Goal: Check status: Check status

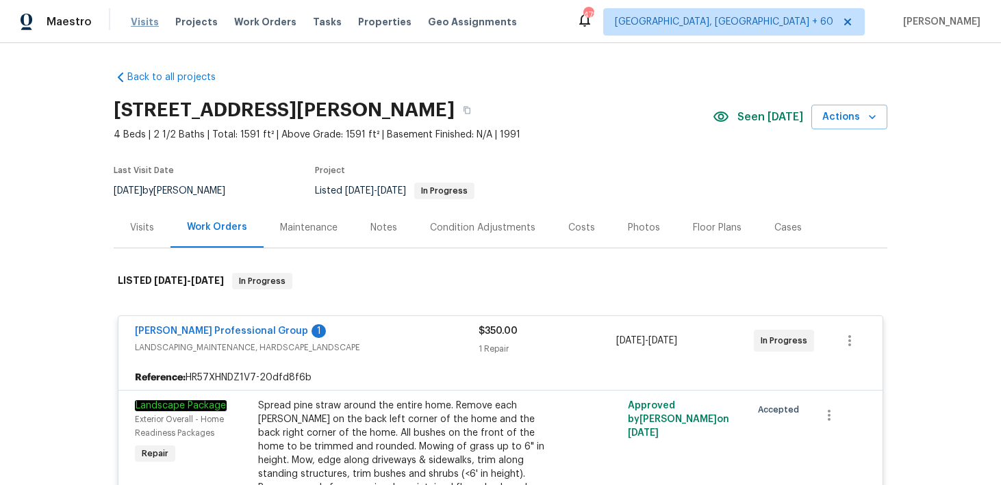
click at [143, 15] on span "Visits" at bounding box center [145, 22] width 28 height 14
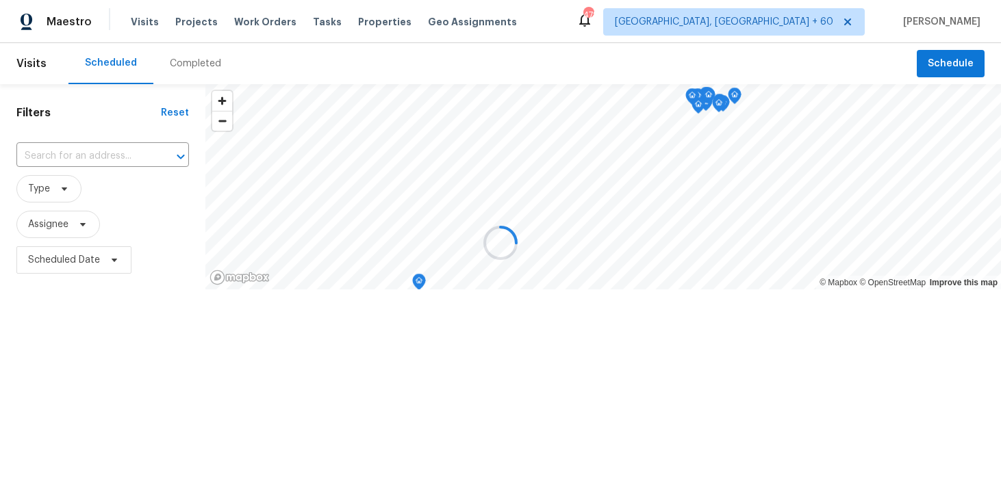
click at [184, 68] on div at bounding box center [500, 242] width 1001 height 485
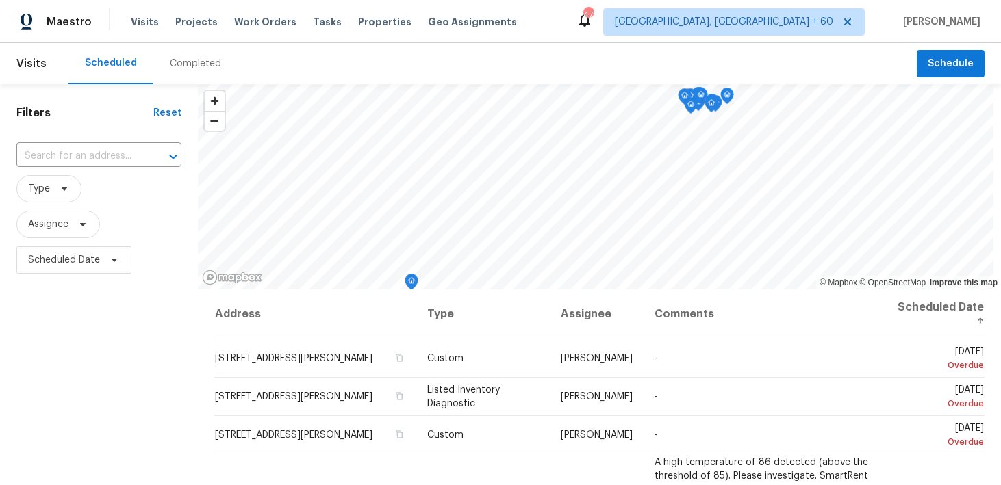
click at [184, 67] on div "Completed" at bounding box center [195, 64] width 51 height 14
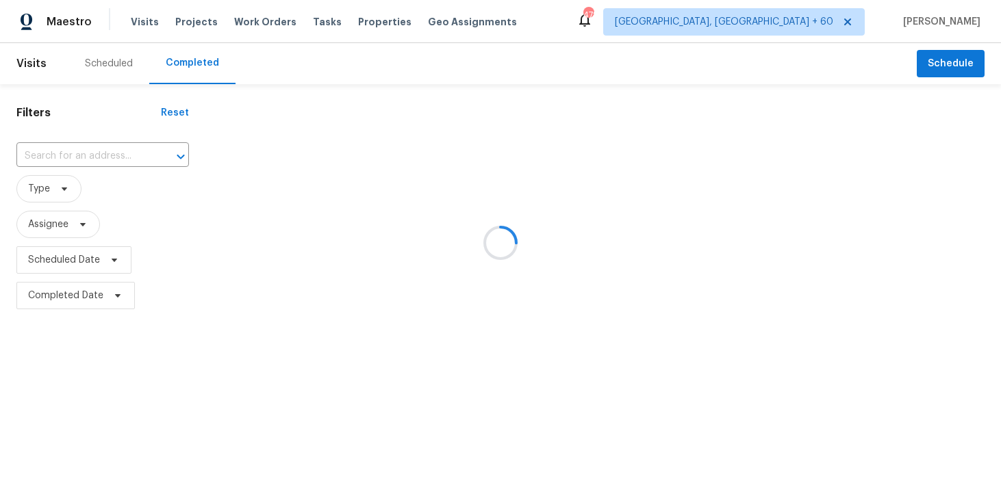
click at [55, 160] on div at bounding box center [500, 242] width 1001 height 485
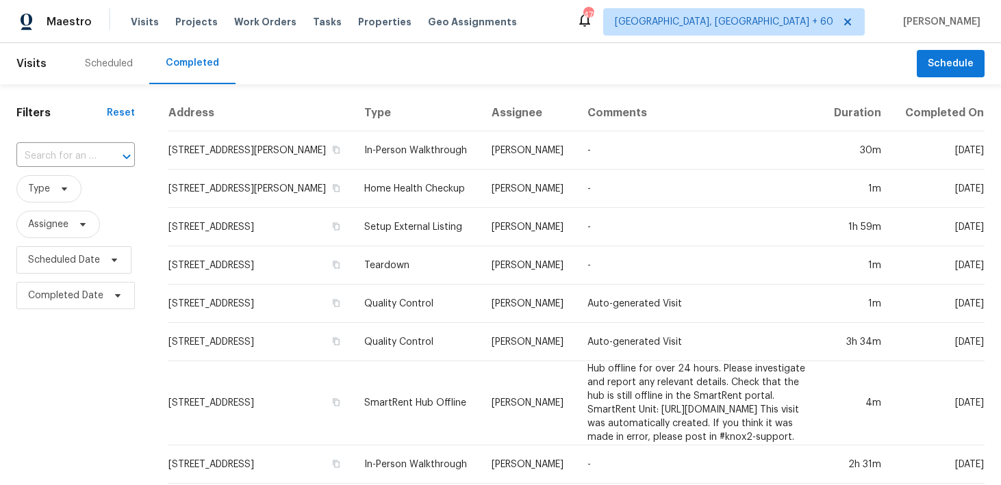
click at [55, 160] on input "text" at bounding box center [56, 156] width 80 height 21
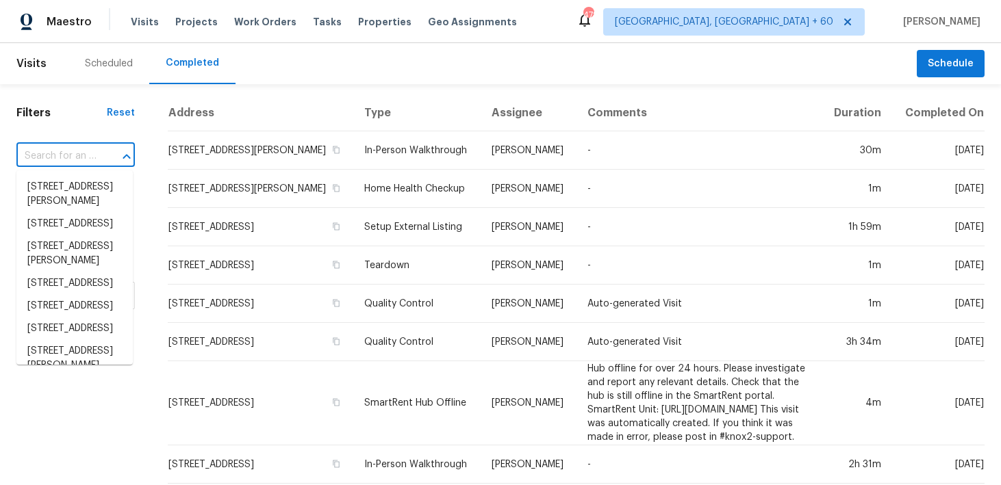
paste input "[STREET_ADDRESS]"
type input "[STREET_ADDRESS]"
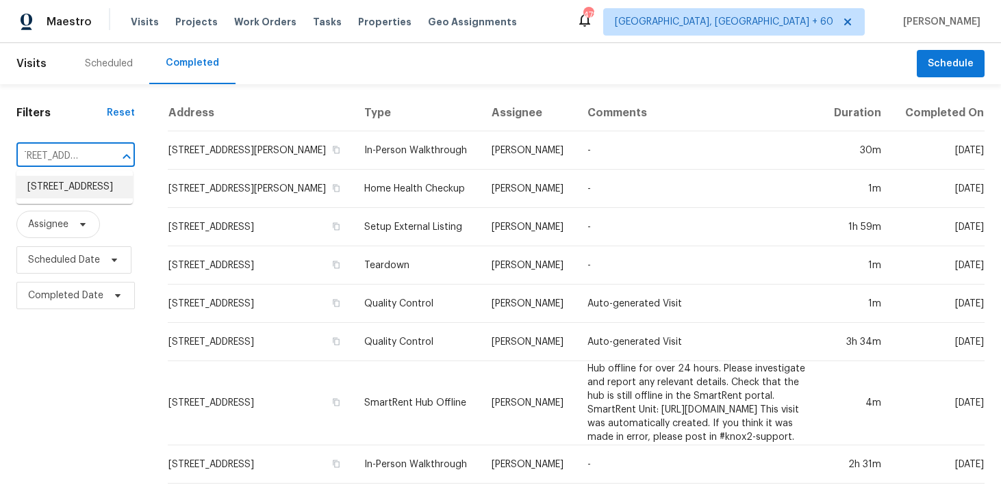
click at [65, 188] on li "[STREET_ADDRESS]" at bounding box center [74, 187] width 116 height 23
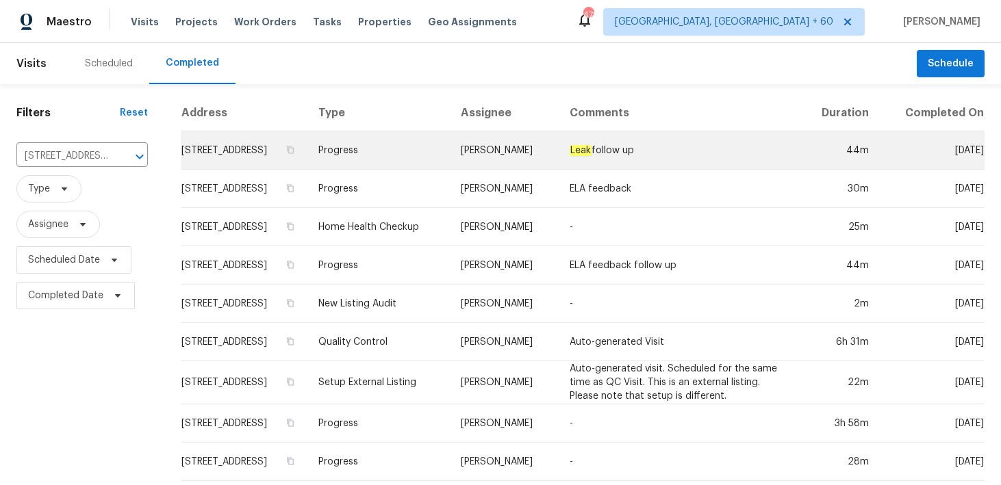
click at [394, 154] on td "Progress" at bounding box center [378, 150] width 142 height 38
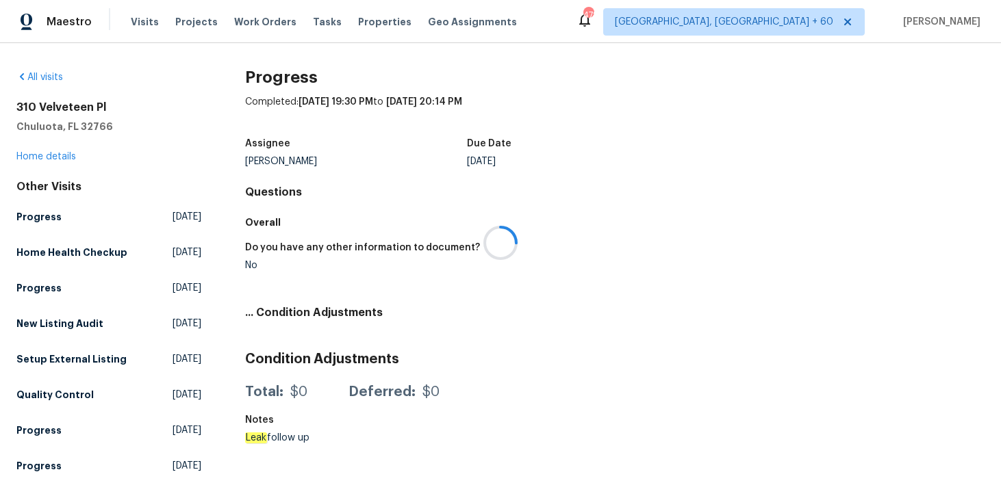
click at [33, 159] on div at bounding box center [500, 242] width 1001 height 485
click at [30, 156] on div at bounding box center [500, 242] width 1001 height 485
click at [24, 159] on div at bounding box center [500, 242] width 1001 height 485
click at [34, 156] on div at bounding box center [500, 242] width 1001 height 485
click at [40, 157] on link "Home details" at bounding box center [46, 157] width 60 height 10
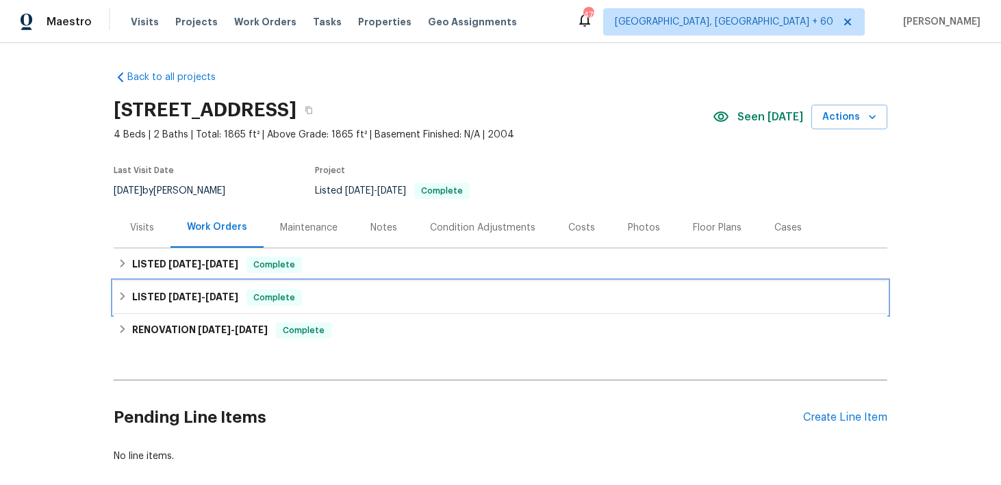
click at [322, 296] on div "LISTED [DATE] - [DATE] Complete" at bounding box center [500, 298] width 765 height 16
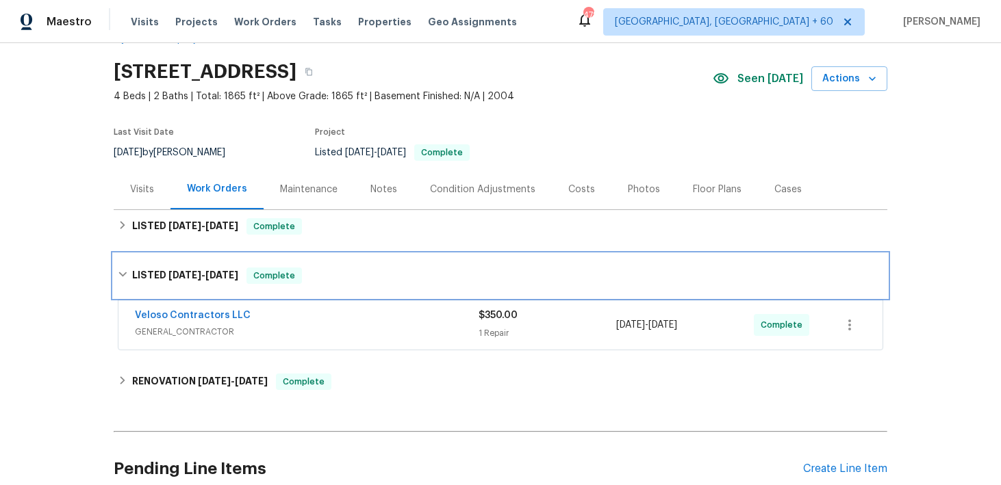
scroll to position [45, 0]
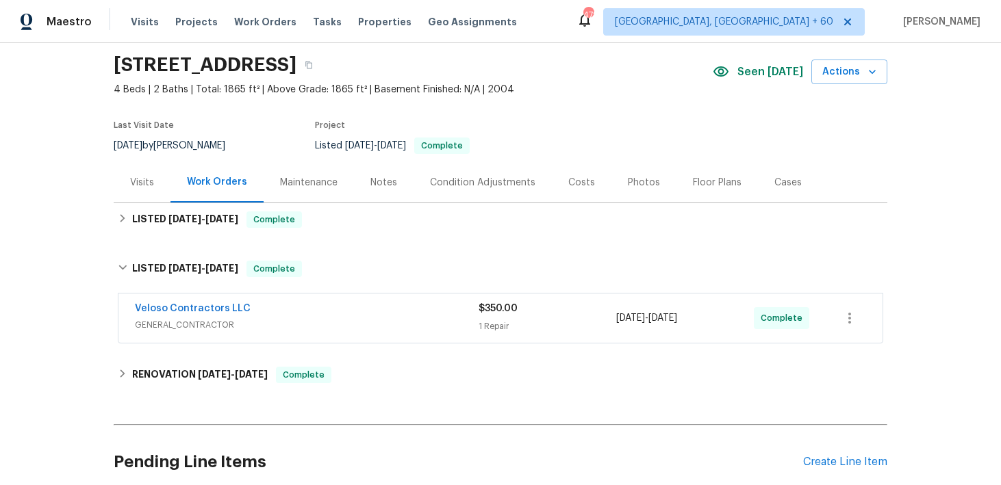
click at [508, 324] on div "1 Repair" at bounding box center [547, 327] width 138 height 14
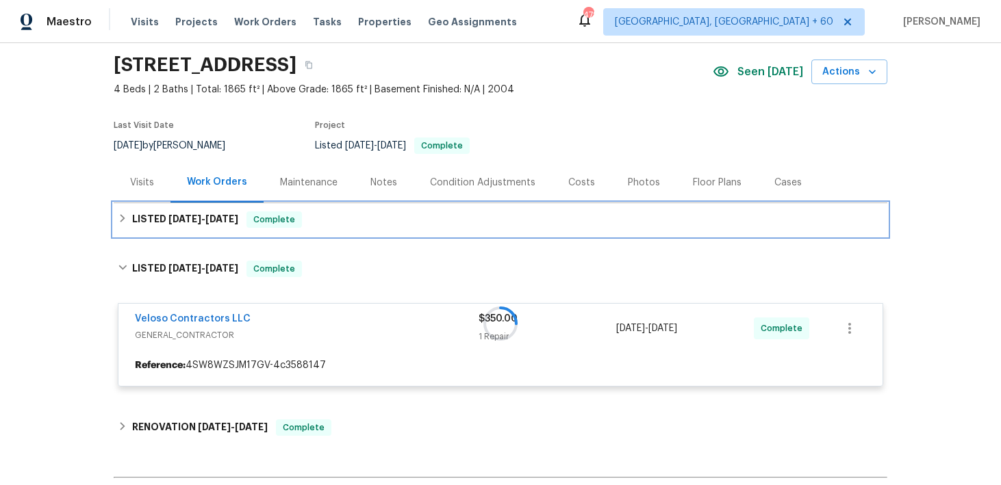
click at [365, 221] on div "LISTED [DATE] - [DATE] Complete" at bounding box center [500, 219] width 765 height 16
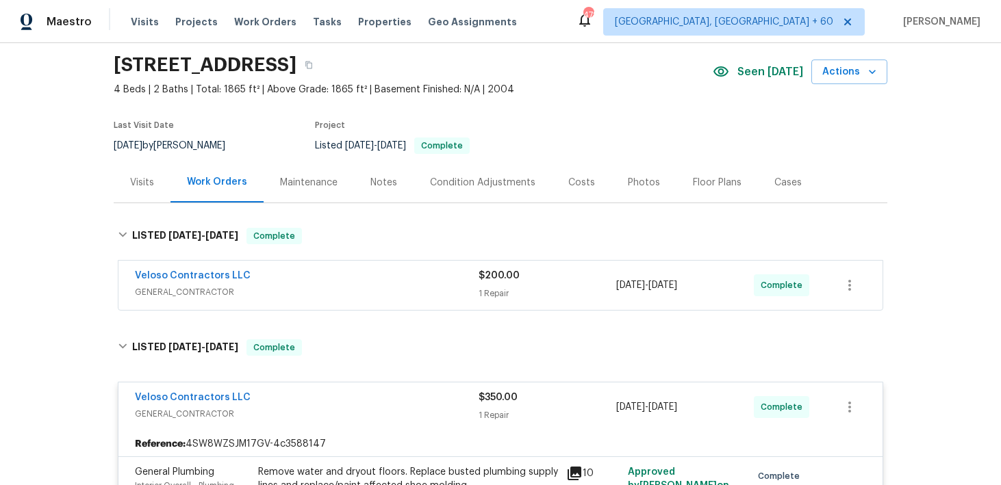
click at [511, 285] on div "$200.00 1 Repair" at bounding box center [547, 285] width 138 height 33
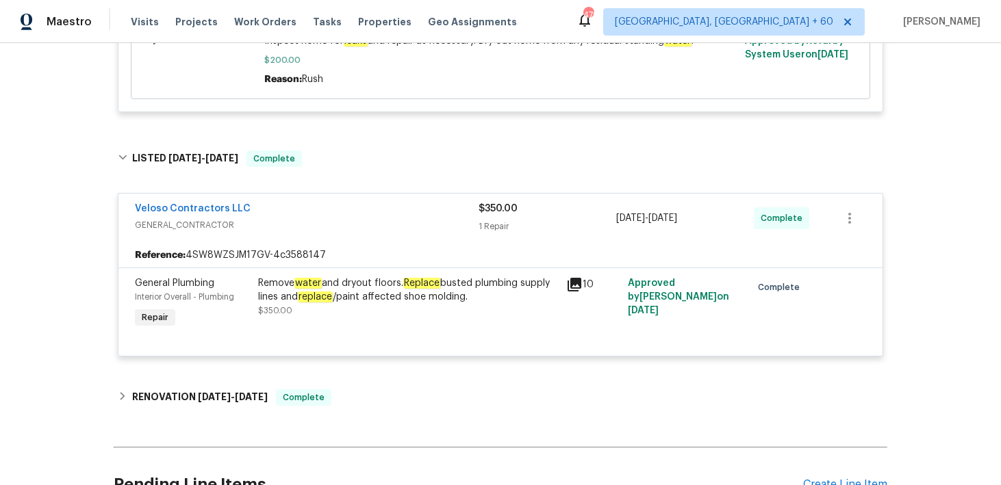
scroll to position [454, 0]
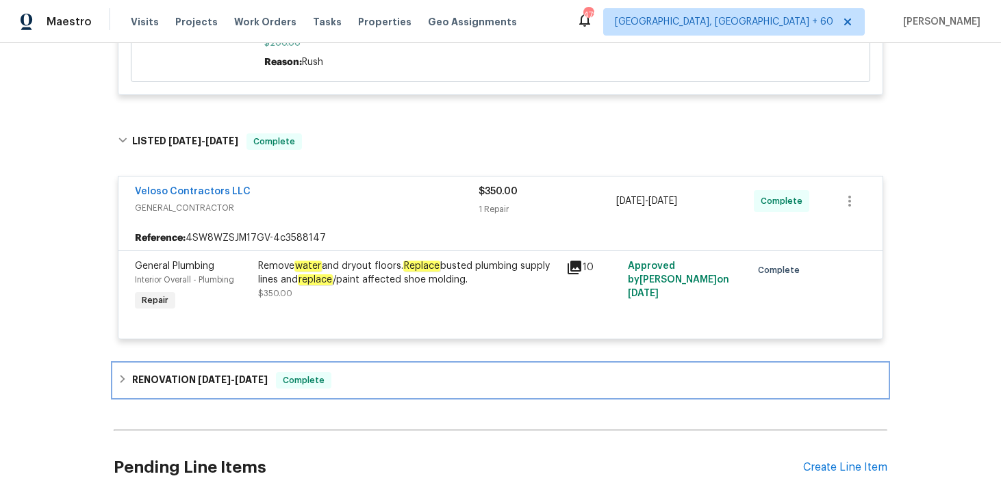
click at [361, 382] on div "RENOVATION [DATE] - [DATE] Complete" at bounding box center [500, 380] width 765 height 16
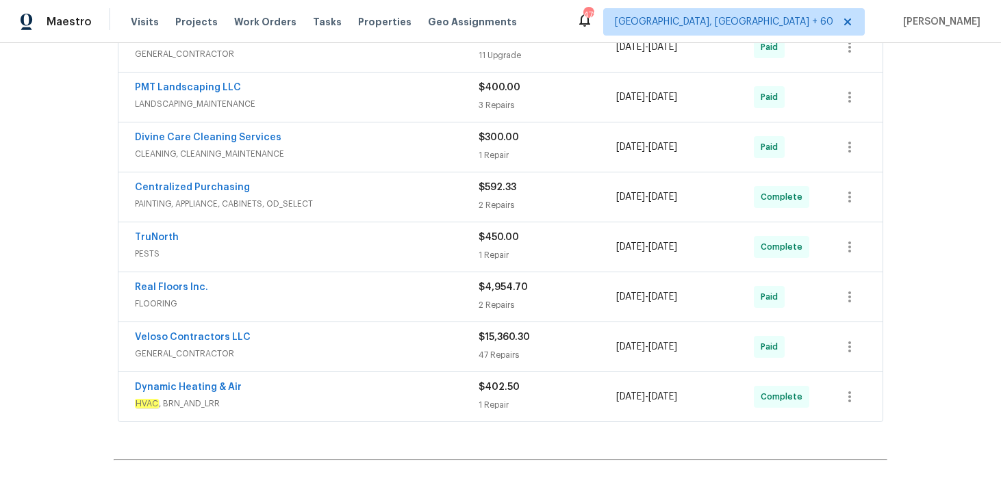
scroll to position [928, 0]
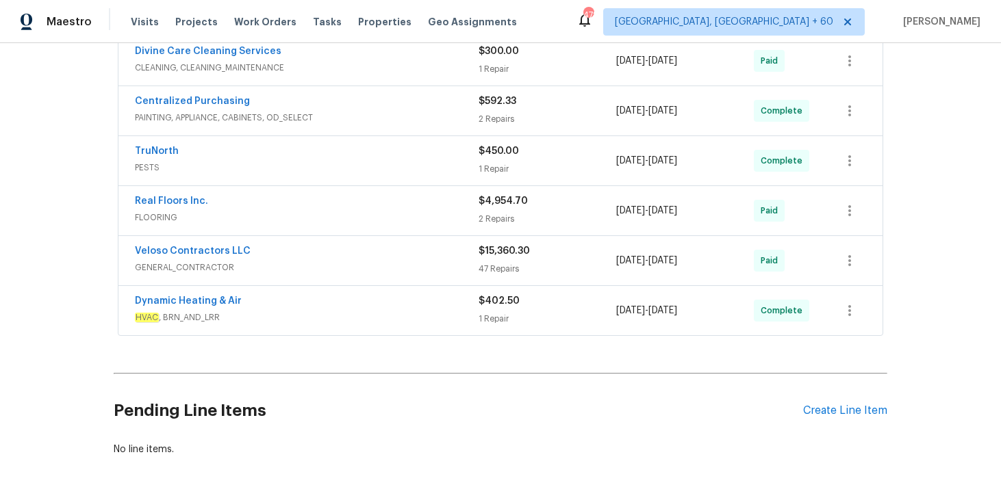
click at [483, 316] on div "1 Repair" at bounding box center [547, 319] width 138 height 14
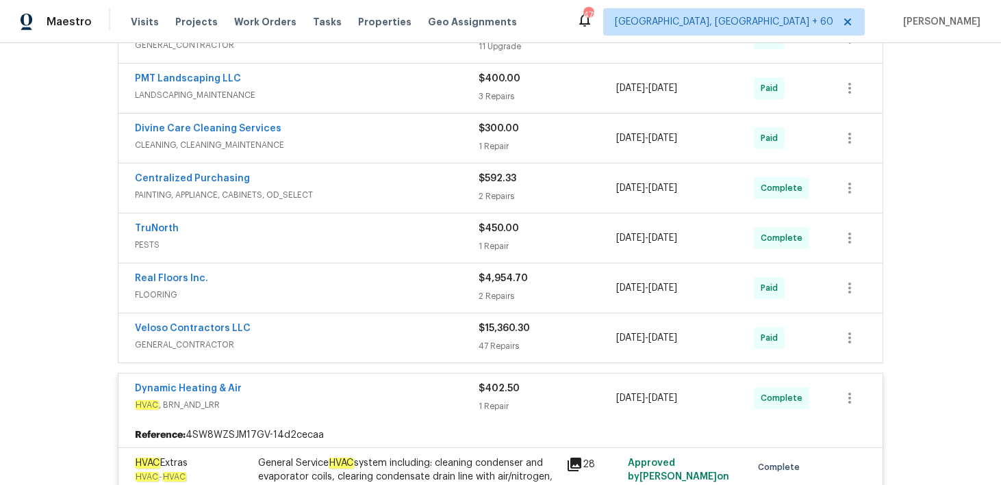
scroll to position [828, 0]
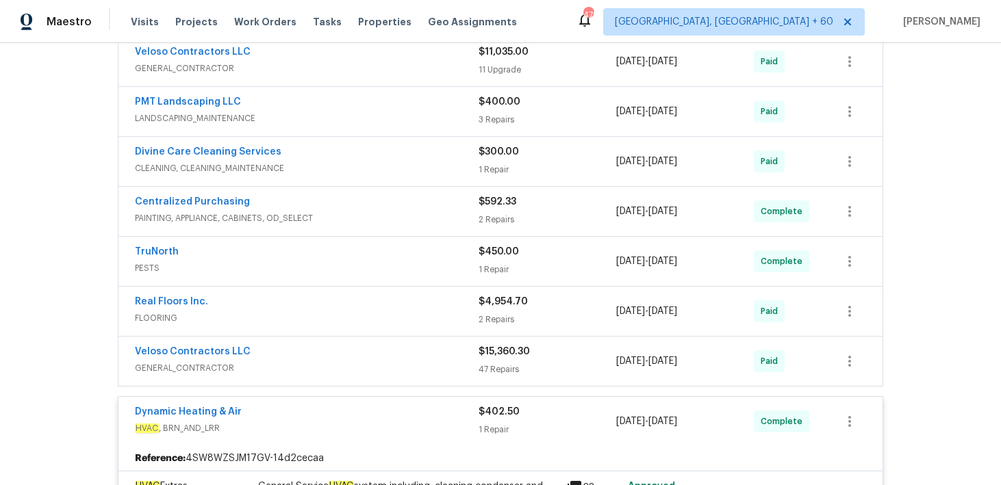
click at [500, 314] on div "2 Repairs" at bounding box center [547, 320] width 138 height 14
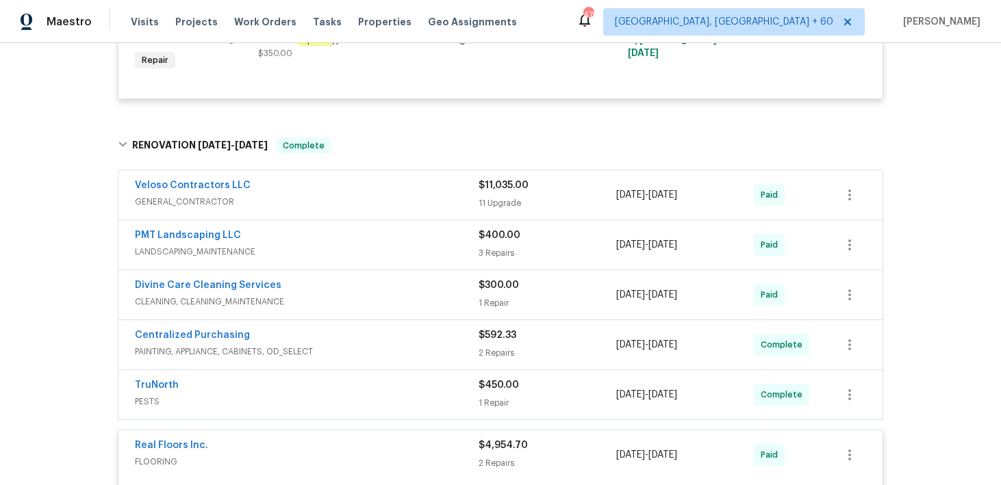
scroll to position [696, 0]
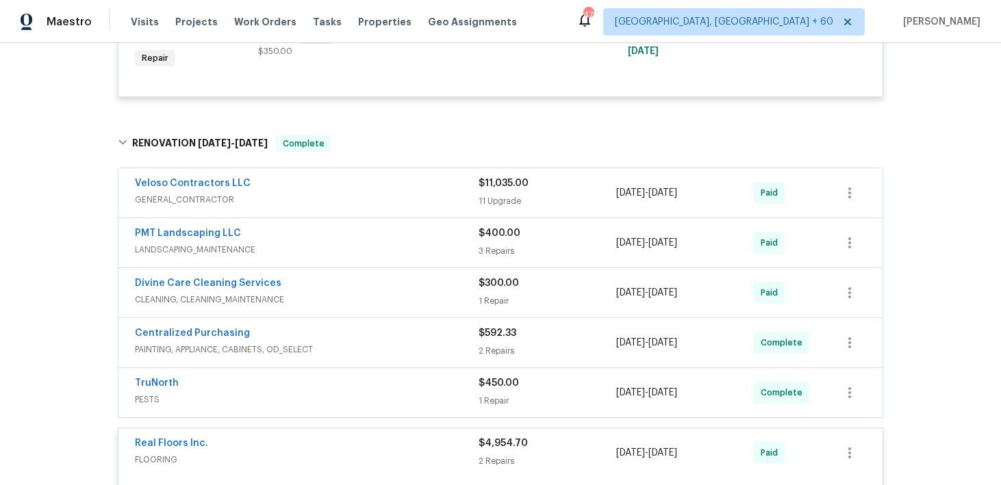
click at [496, 300] on div "1 Repair" at bounding box center [547, 301] width 138 height 14
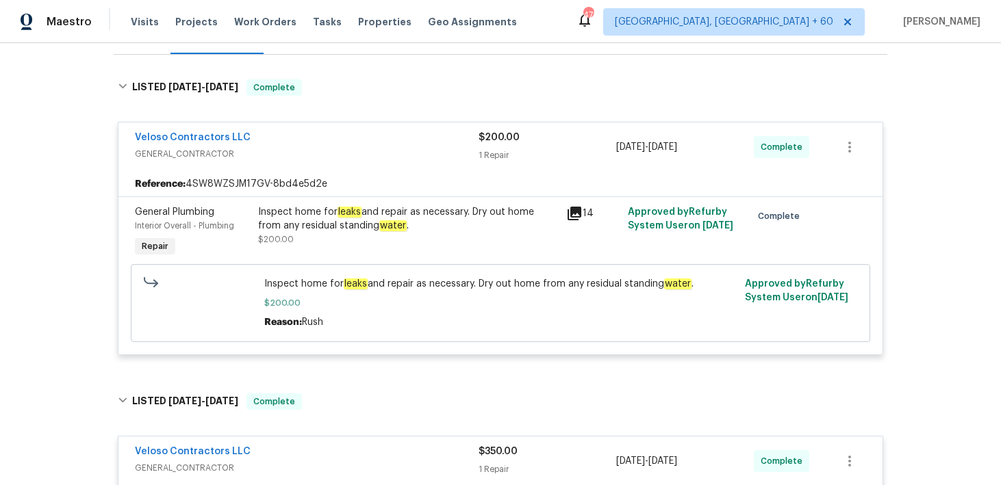
scroll to position [194, 0]
click at [173, 137] on link "Veloso Contractors LLC" at bounding box center [193, 137] width 116 height 10
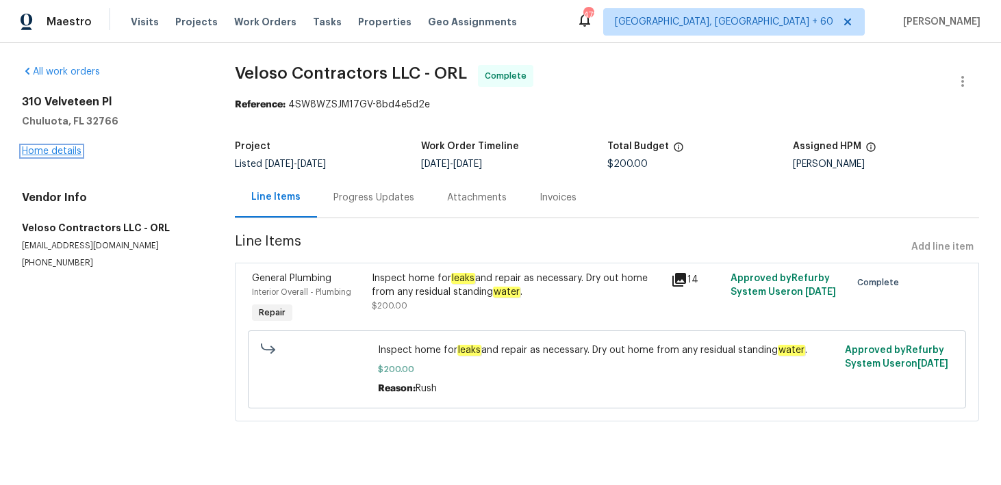
click at [57, 147] on link "Home details" at bounding box center [52, 151] width 60 height 10
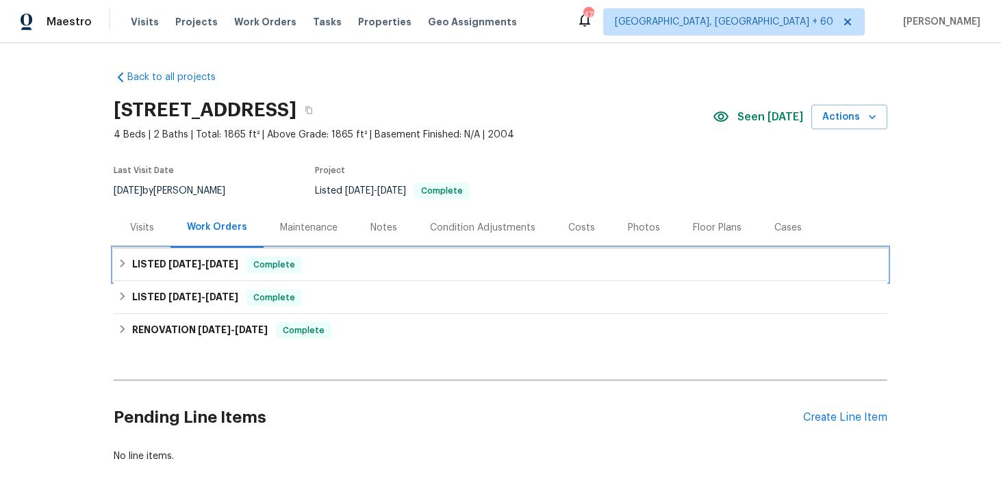
click at [194, 264] on span "[DATE]" at bounding box center [184, 264] width 33 height 10
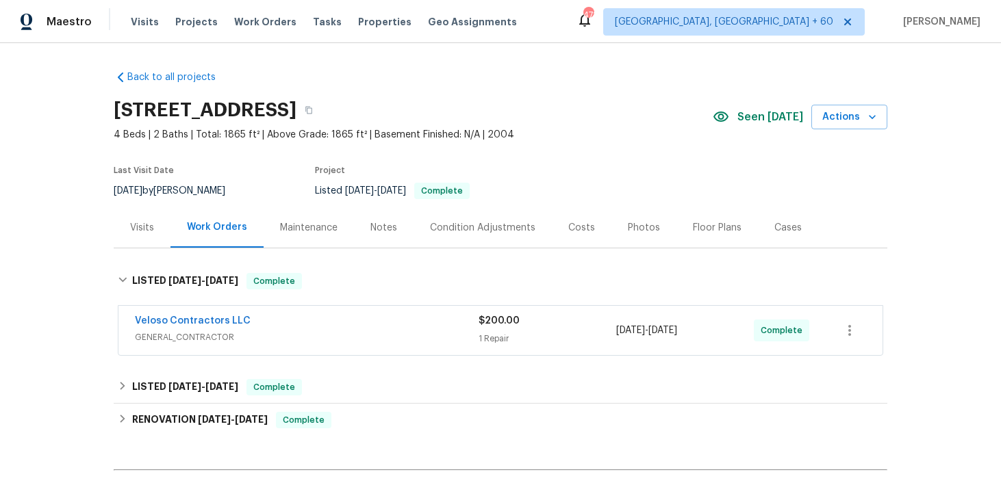
click at [502, 330] on div "$200.00 1 Repair" at bounding box center [547, 330] width 138 height 33
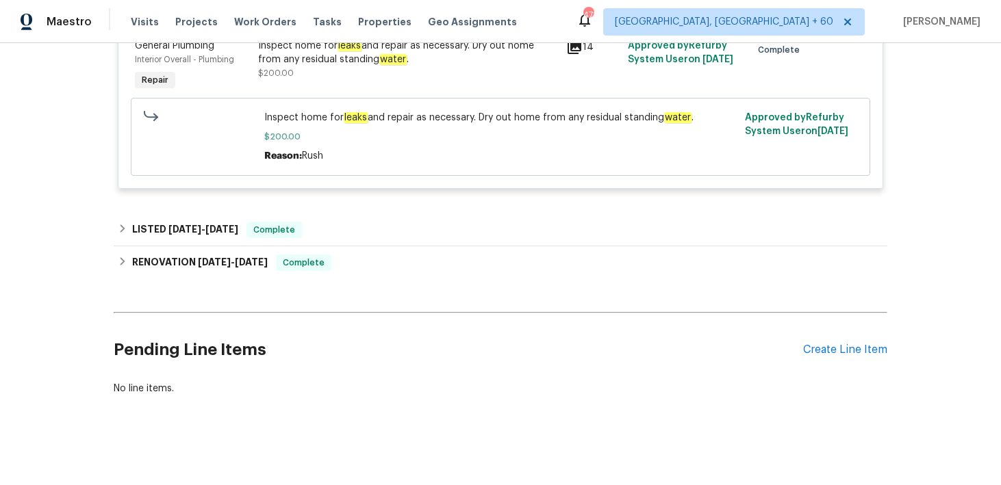
scroll to position [364, 0]
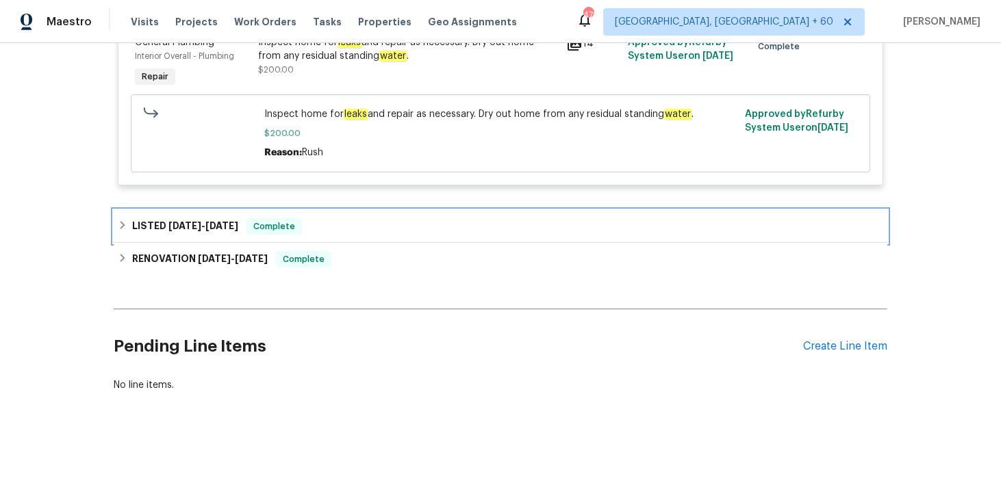
click at [150, 212] on div "LISTED [DATE] - [DATE] Complete" at bounding box center [500, 226] width 773 height 33
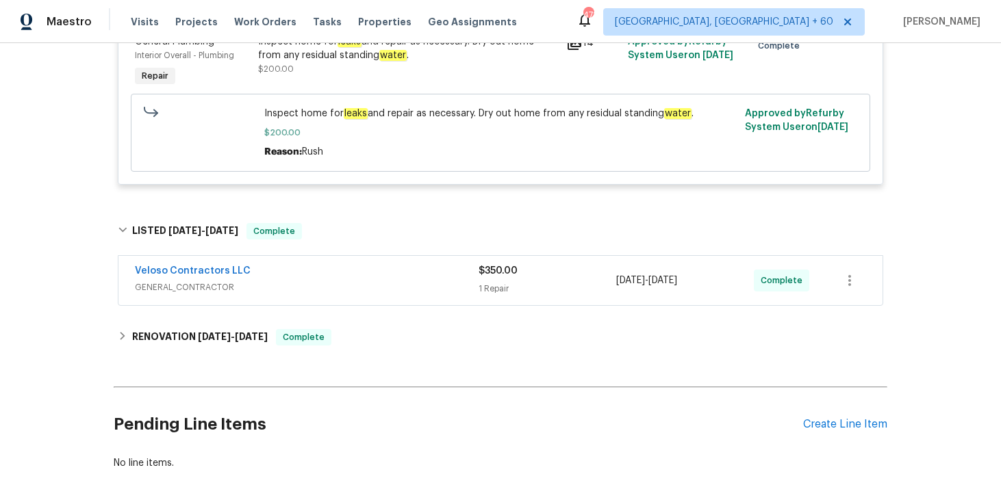
click at [500, 290] on div "1 Repair" at bounding box center [547, 289] width 138 height 14
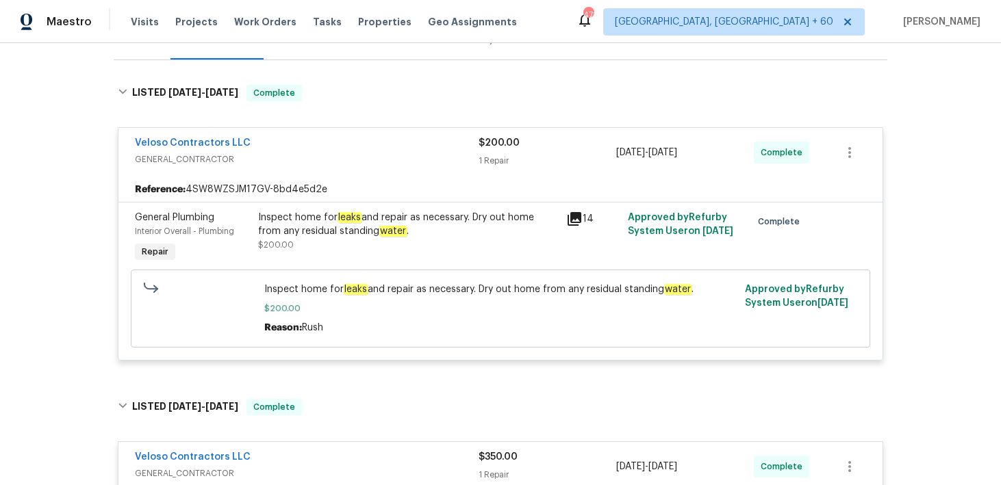
scroll to position [184, 0]
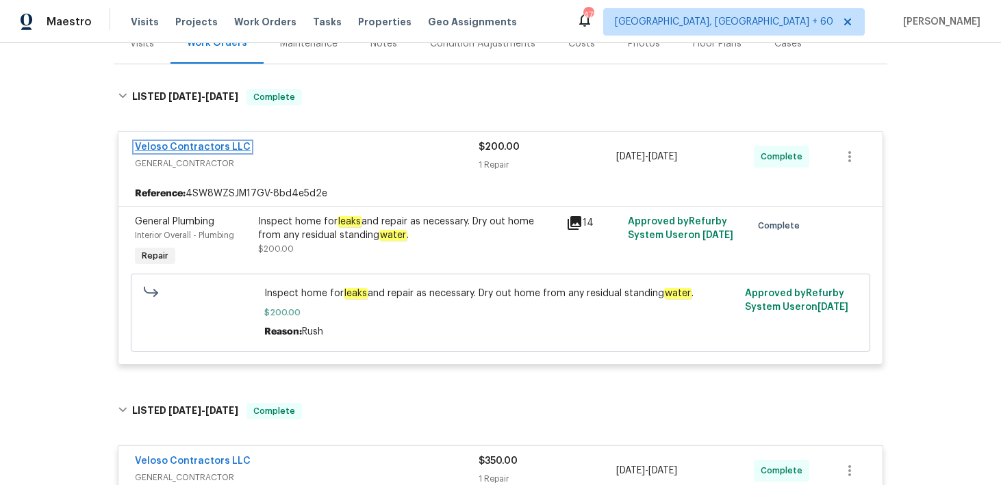
click at [166, 146] on link "Veloso Contractors LLC" at bounding box center [193, 147] width 116 height 10
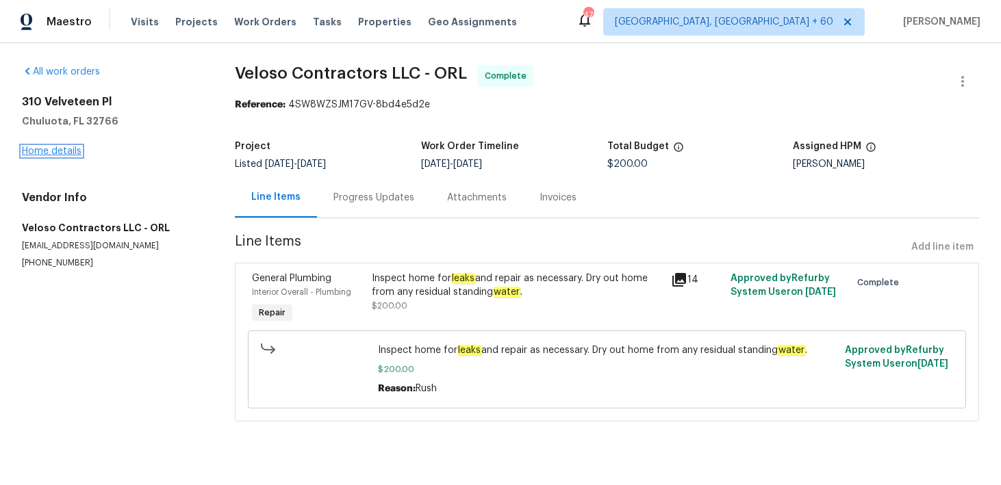
click at [73, 147] on link "Home details" at bounding box center [52, 151] width 60 height 10
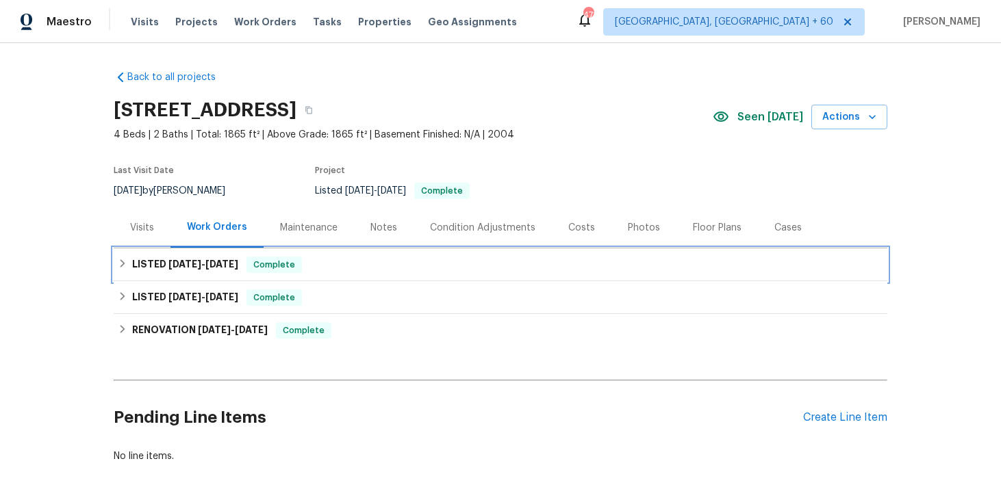
click at [238, 257] on h6 "LISTED [DATE] - [DATE]" at bounding box center [185, 265] width 106 height 16
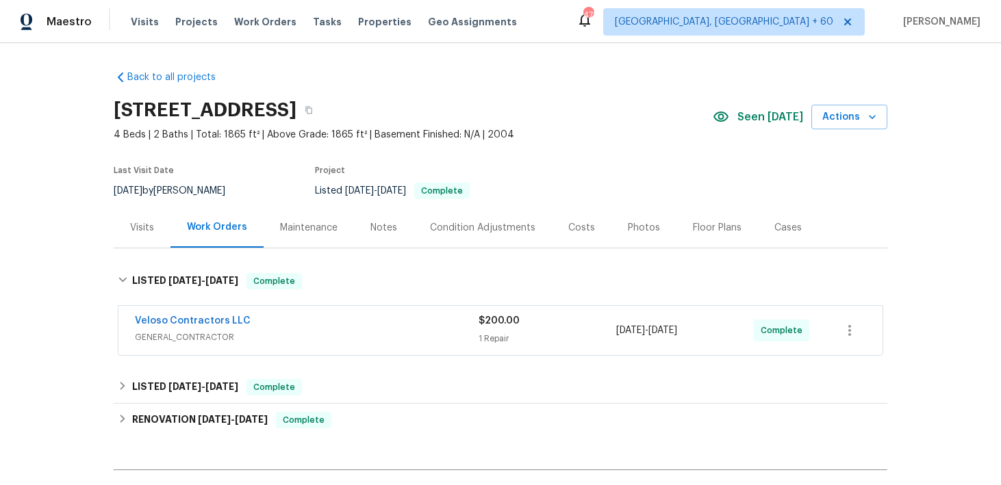
click at [498, 333] on div "1 Repair" at bounding box center [547, 339] width 138 height 14
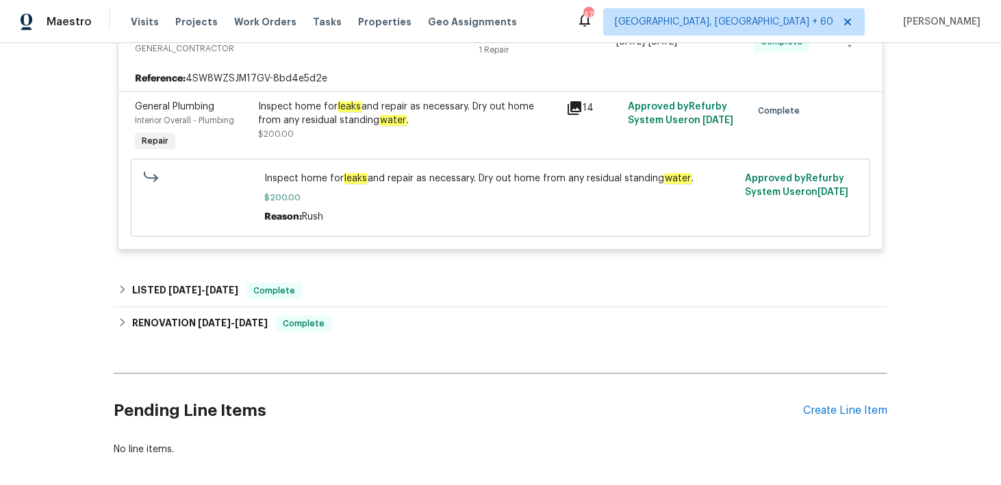
scroll to position [364, 0]
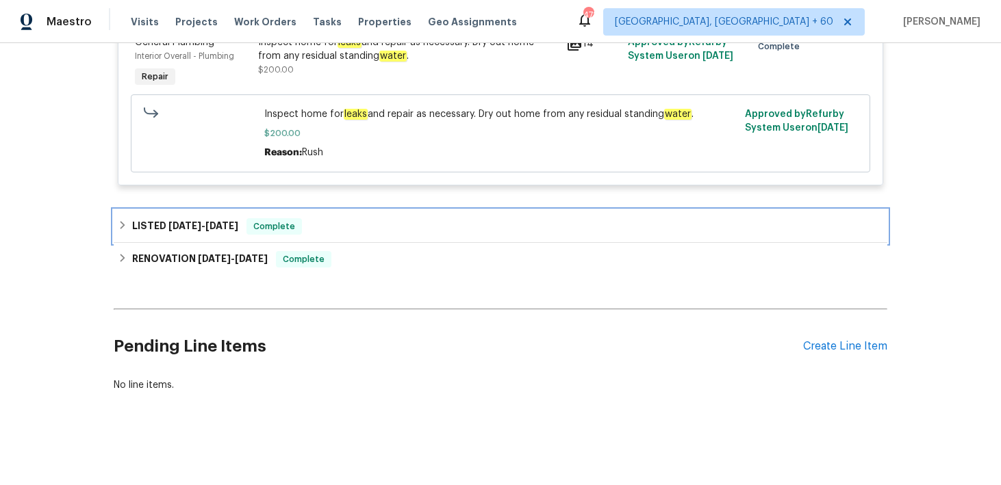
click at [163, 221] on h6 "LISTED [DATE] - [DATE]" at bounding box center [185, 226] width 106 height 16
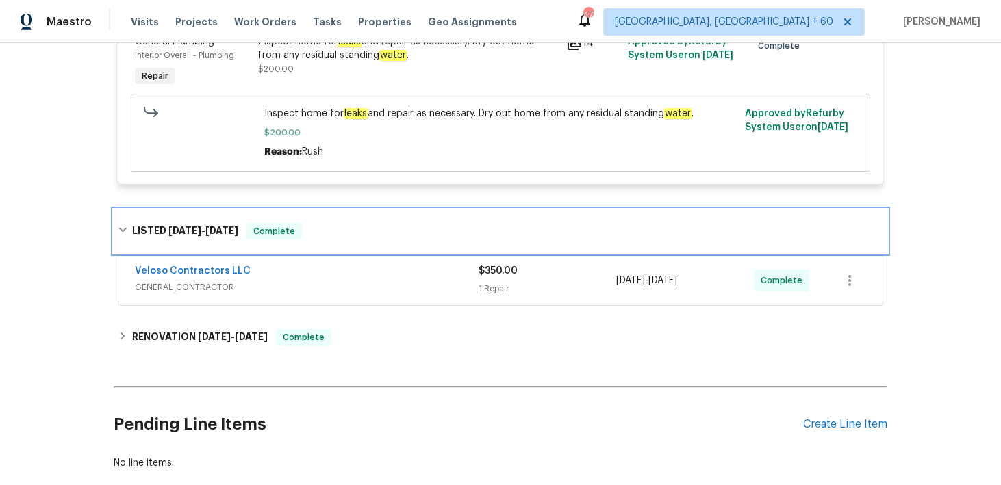
scroll to position [443, 0]
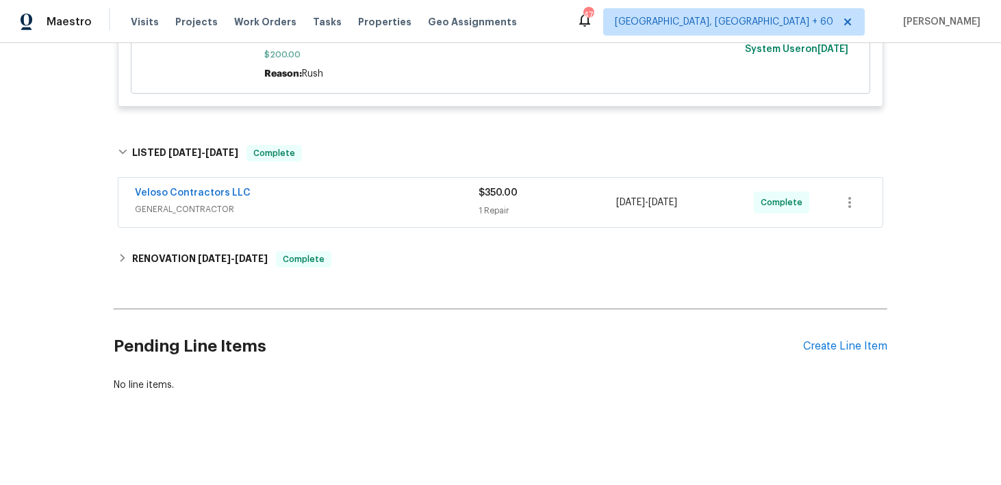
click at [491, 202] on div "$350.00 1 Repair" at bounding box center [547, 202] width 138 height 33
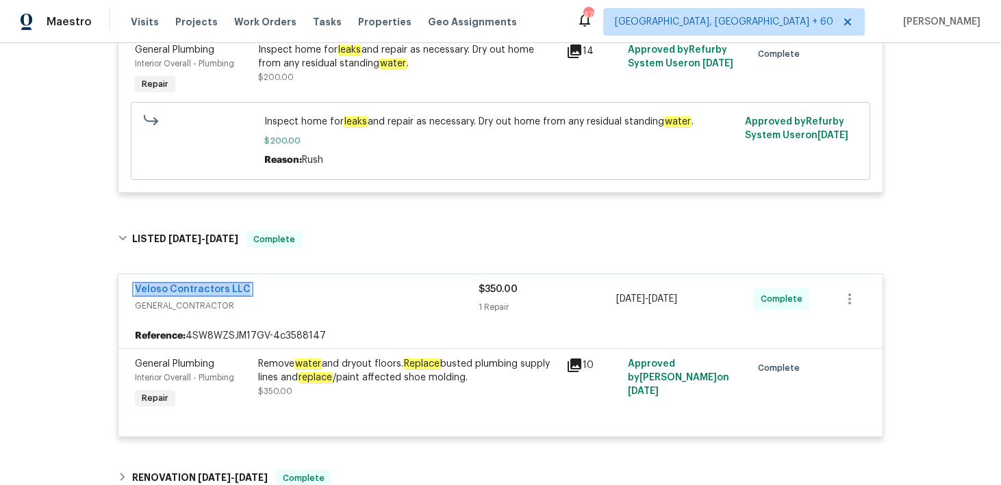
scroll to position [472, 0]
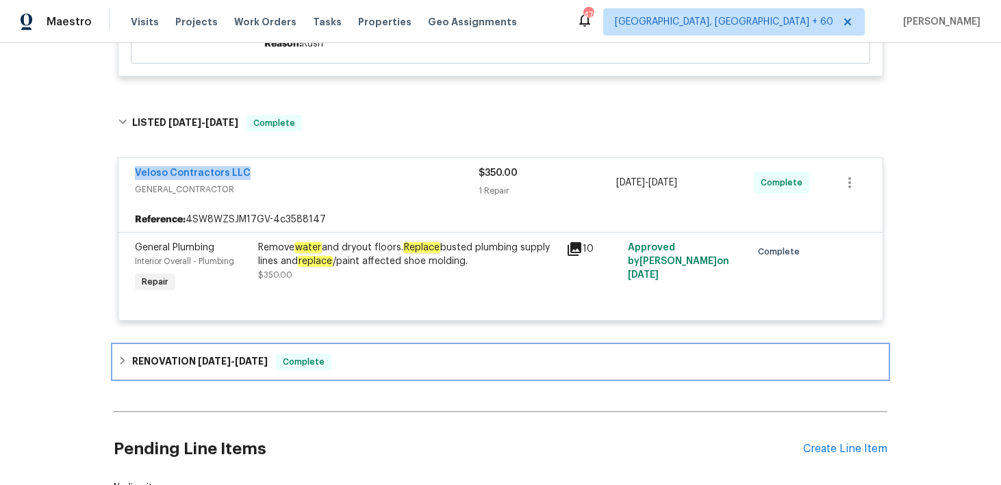
click at [352, 365] on div "RENOVATION [DATE] - [DATE] Complete" at bounding box center [500, 362] width 765 height 16
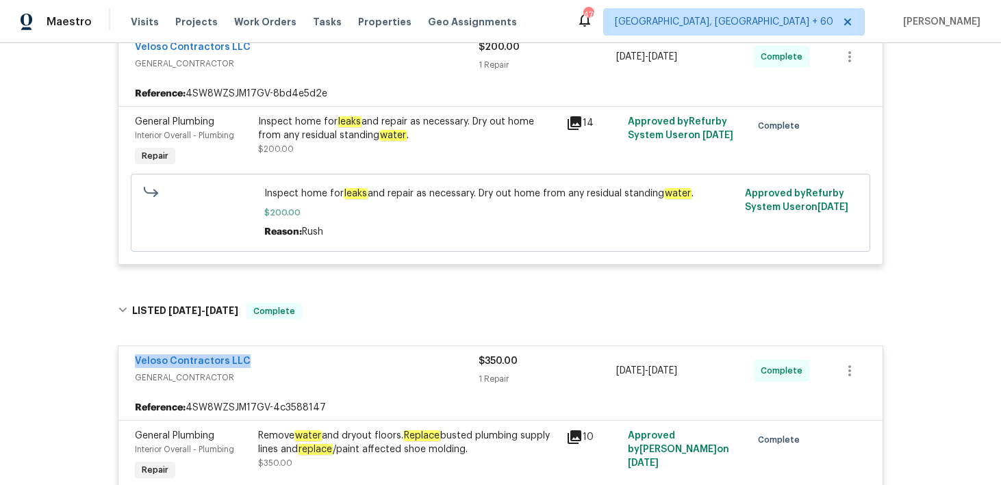
scroll to position [0, 0]
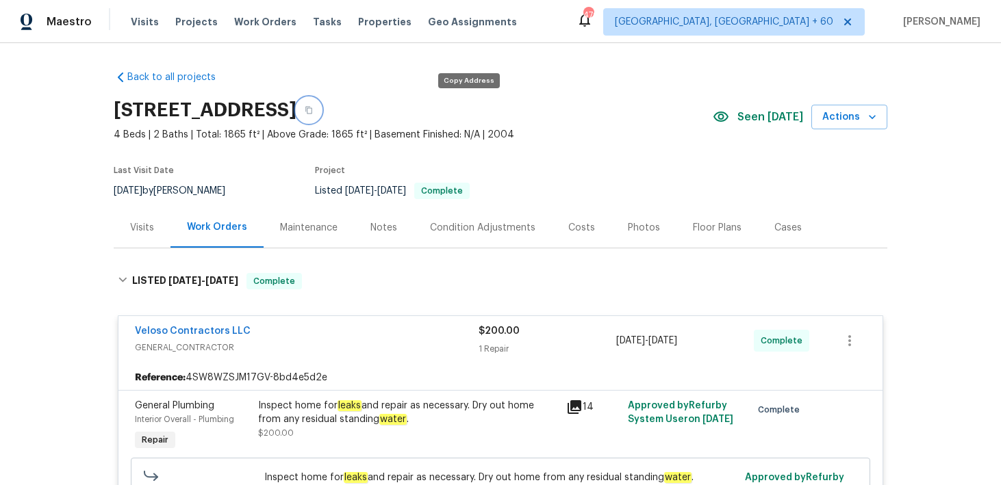
click at [321, 114] on button "button" at bounding box center [308, 110] width 25 height 25
click at [142, 26] on span "Visits" at bounding box center [145, 22] width 28 height 14
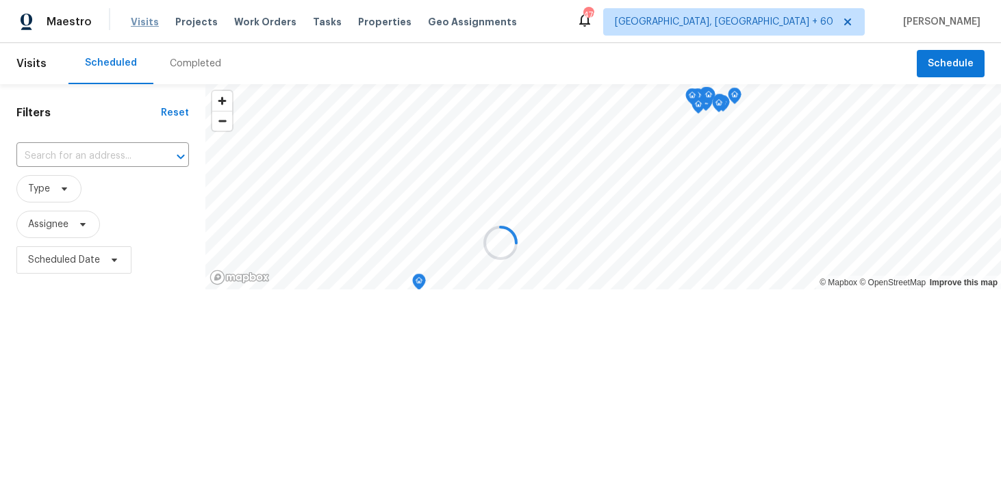
click at [142, 26] on div at bounding box center [500, 242] width 1001 height 485
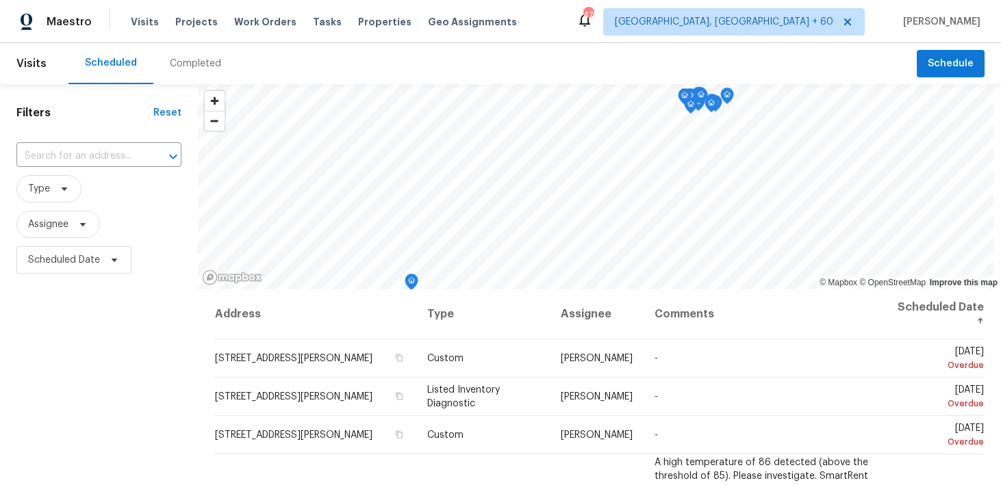
click at [177, 59] on div "Completed" at bounding box center [195, 64] width 51 height 14
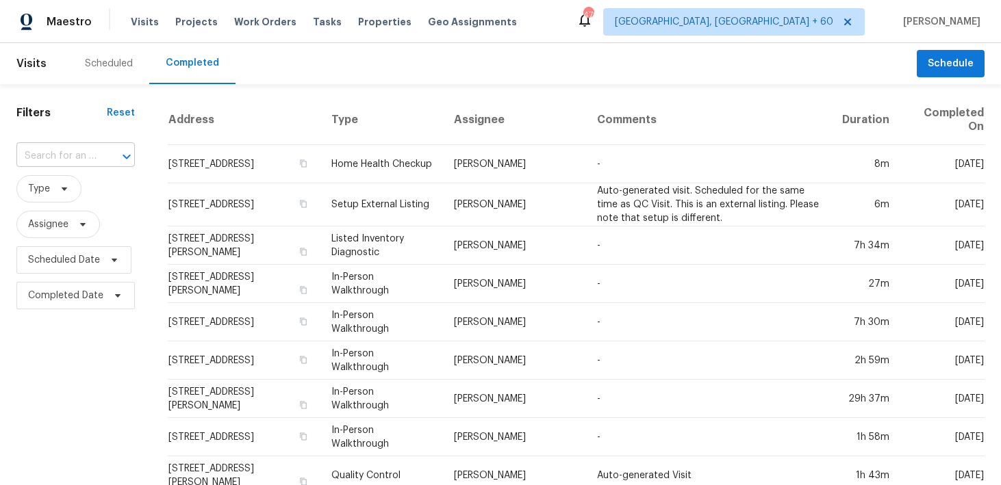
click at [44, 155] on input "text" at bounding box center [56, 156] width 80 height 21
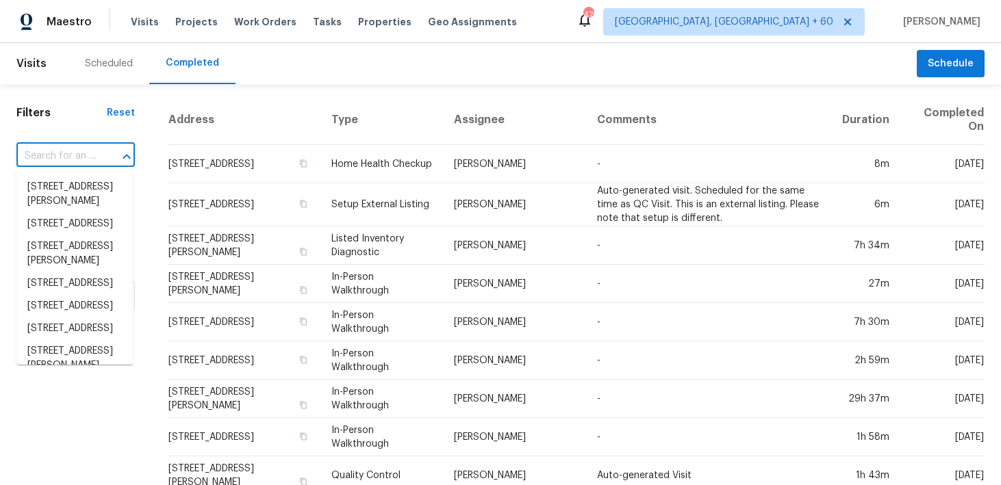
paste input "[STREET_ADDRESS]"
type input "[STREET_ADDRESS]"
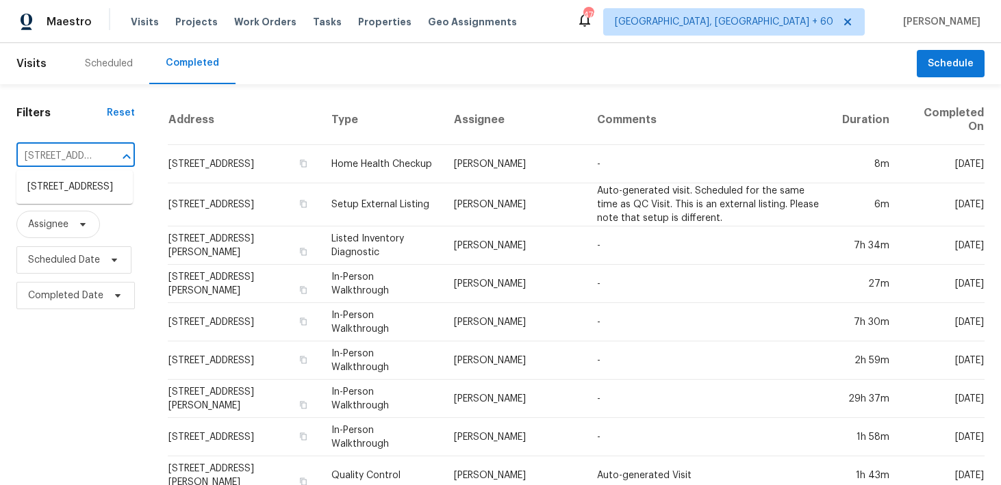
scroll to position [0, 120]
click at [51, 190] on li "[STREET_ADDRESS]" at bounding box center [74, 187] width 116 height 23
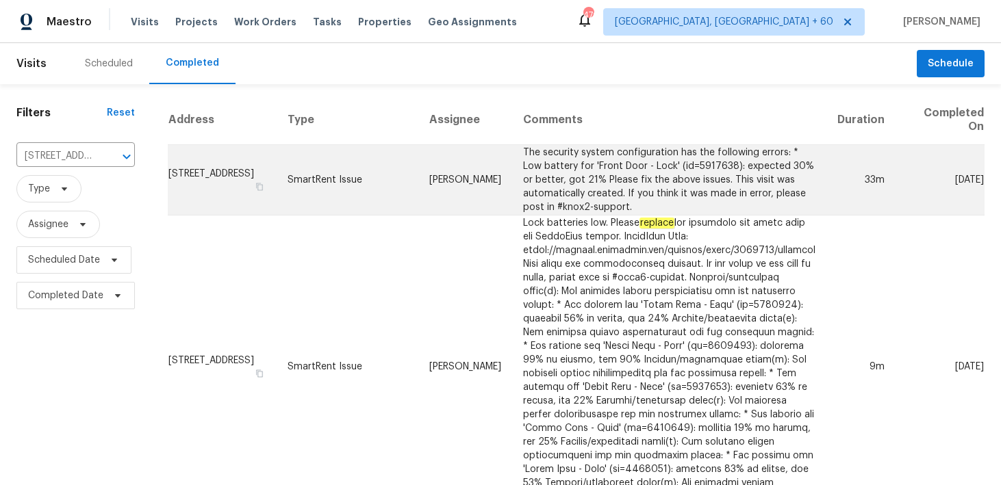
click at [385, 180] on td "SmartRent Issue" at bounding box center [348, 180] width 142 height 70
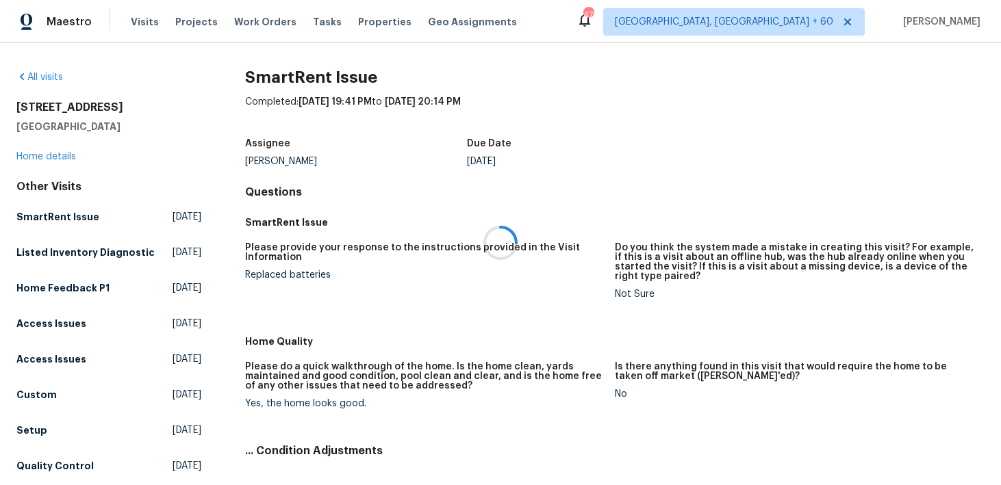
click at [54, 152] on div at bounding box center [500, 242] width 1001 height 485
click at [36, 155] on link "Home details" at bounding box center [46, 157] width 60 height 10
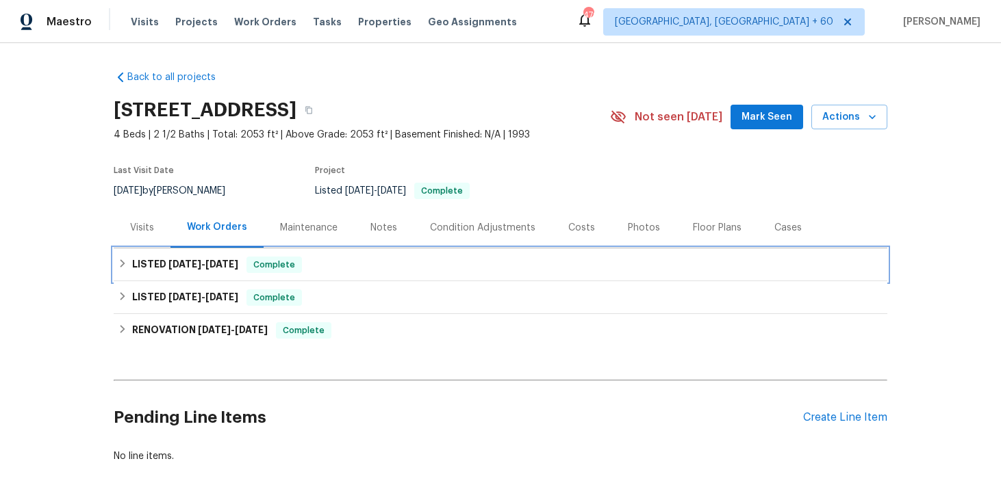
click at [352, 262] on div "LISTED [DATE] - [DATE] Complete" at bounding box center [500, 265] width 765 height 16
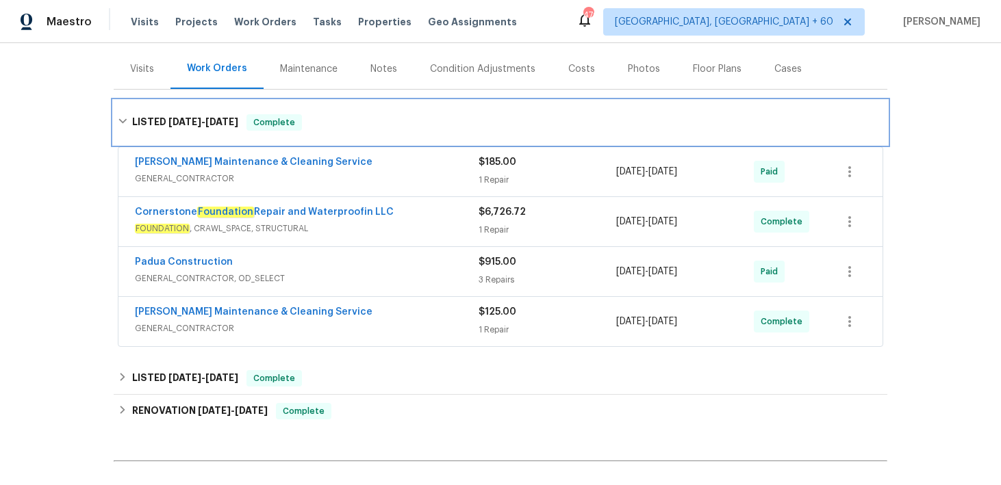
scroll to position [159, 0]
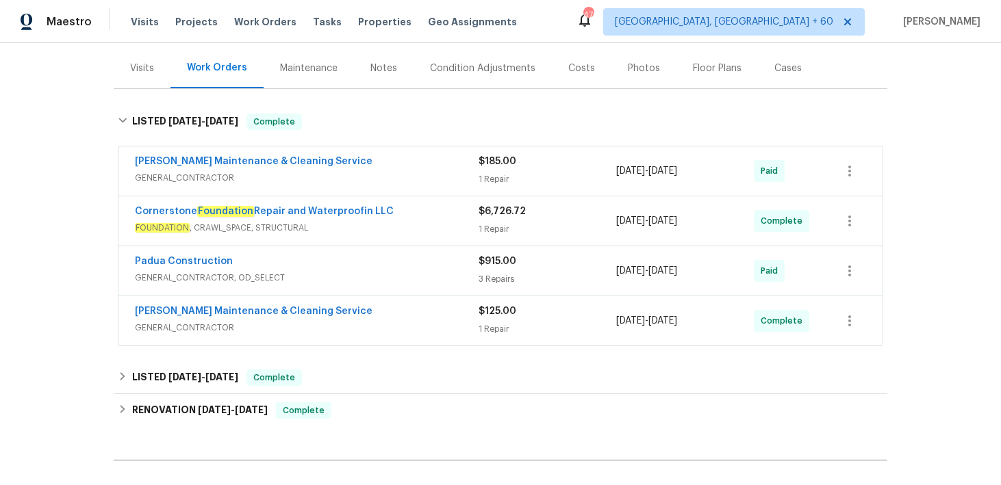
click at [502, 318] on div "$125.00" at bounding box center [547, 312] width 138 height 14
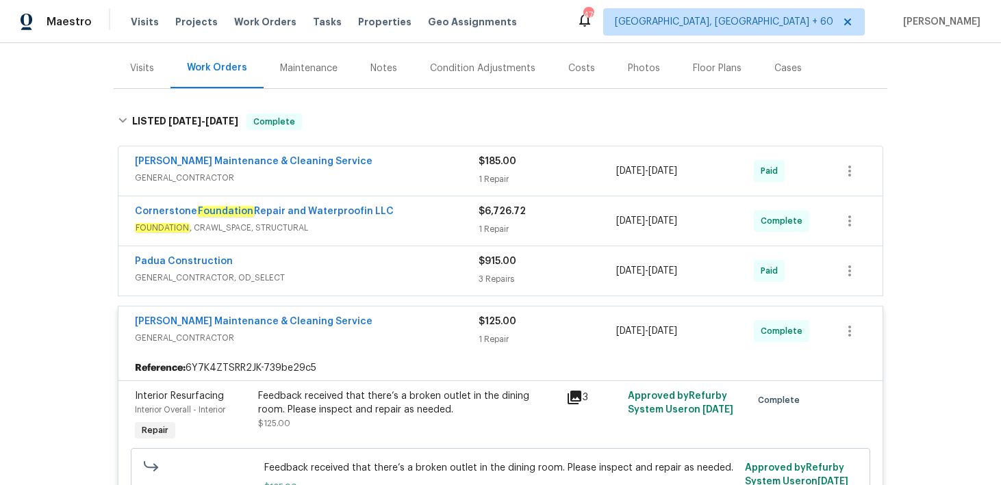
click at [493, 266] on div "$915.00" at bounding box center [547, 262] width 138 height 14
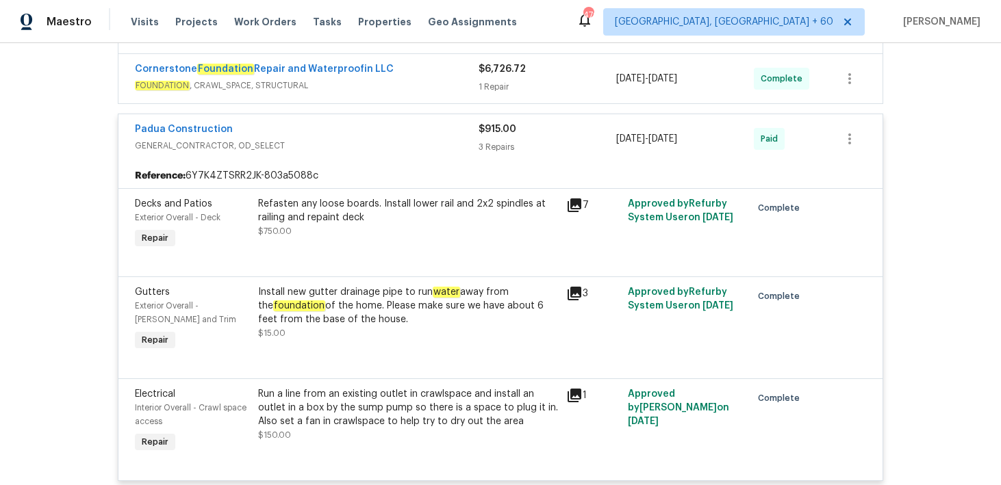
scroll to position [230, 0]
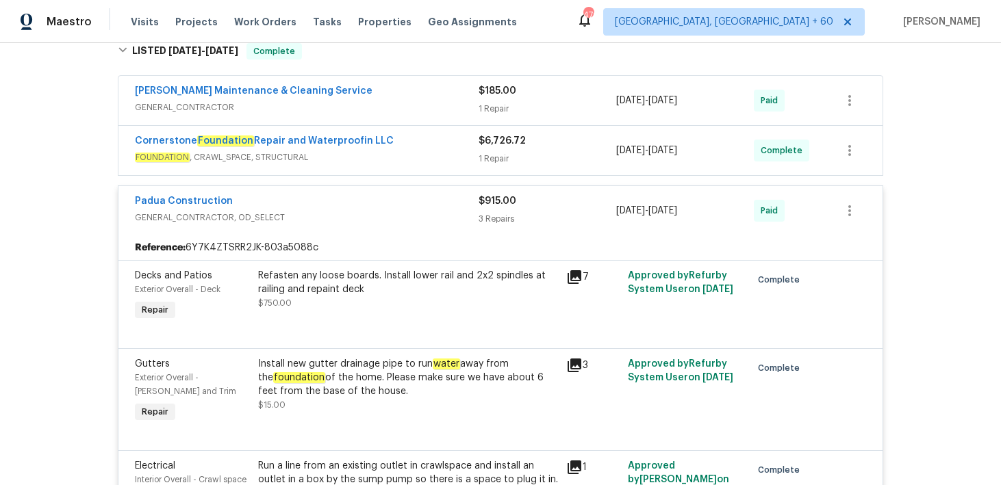
click at [495, 155] on div "1 Repair" at bounding box center [547, 159] width 138 height 14
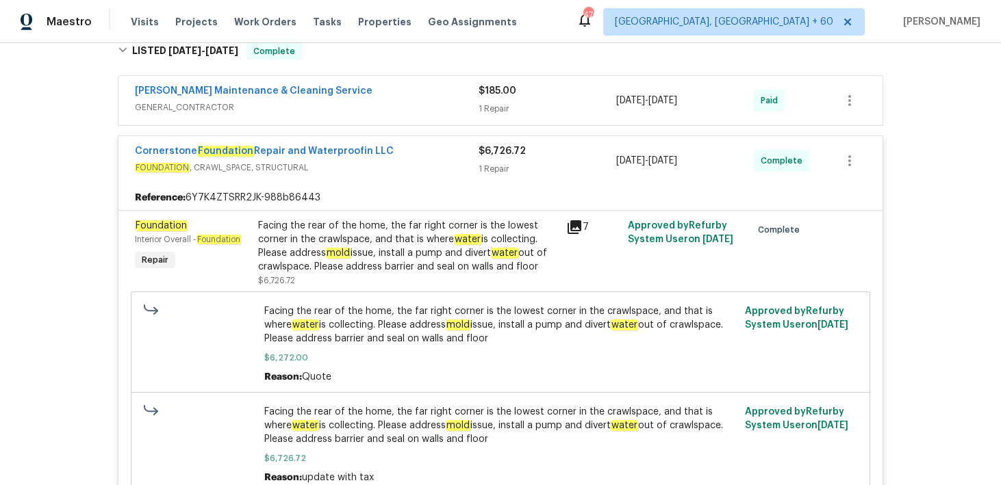
click at [496, 107] on div "1 Repair" at bounding box center [547, 109] width 138 height 14
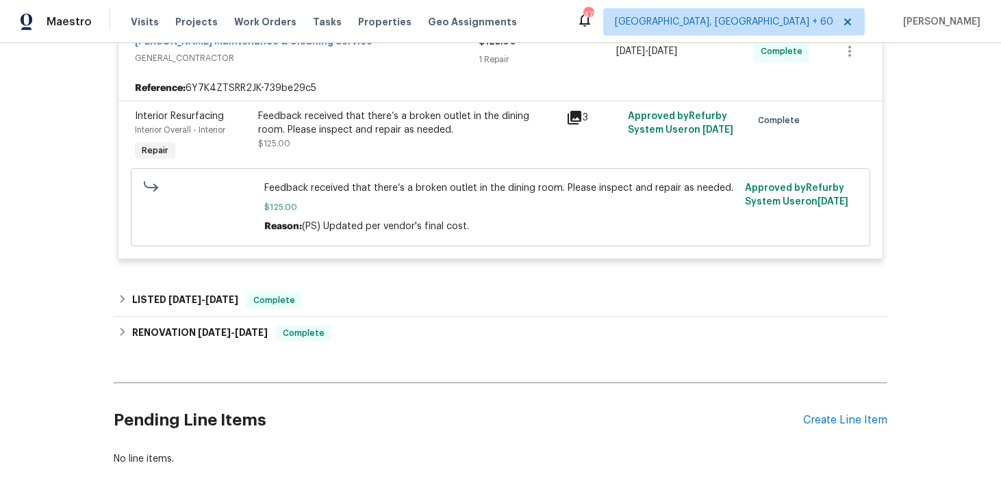
scroll to position [1325, 0]
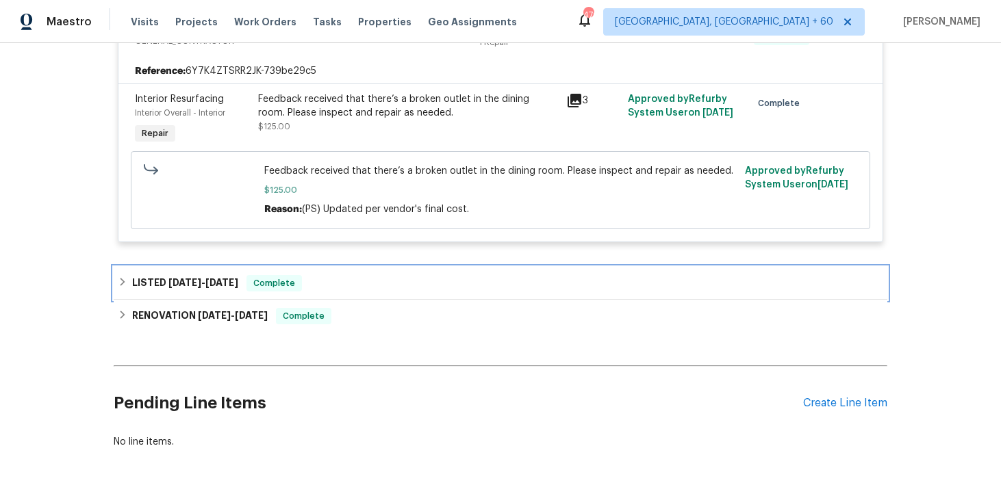
click at [359, 275] on div "LISTED [DATE] - [DATE] Complete" at bounding box center [500, 283] width 765 height 16
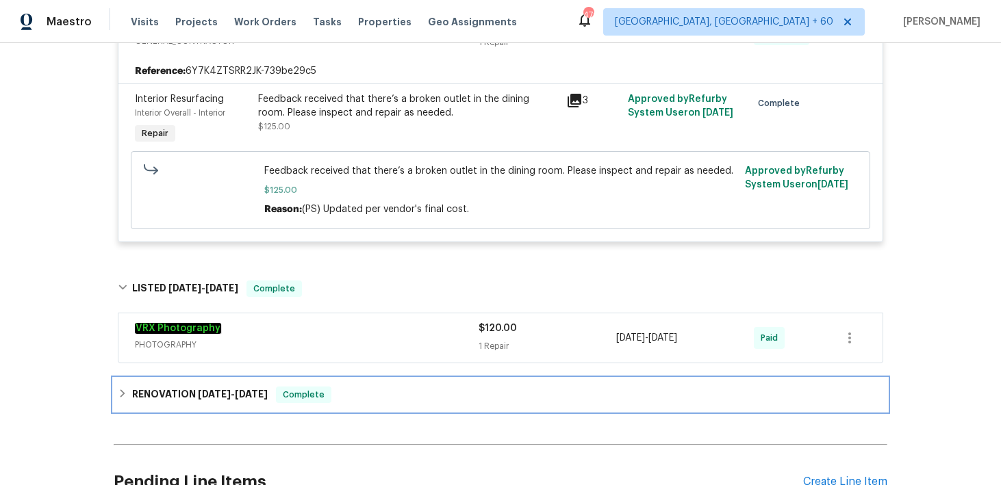
click at [395, 387] on div "RENOVATION [DATE] - [DATE] Complete" at bounding box center [500, 395] width 765 height 16
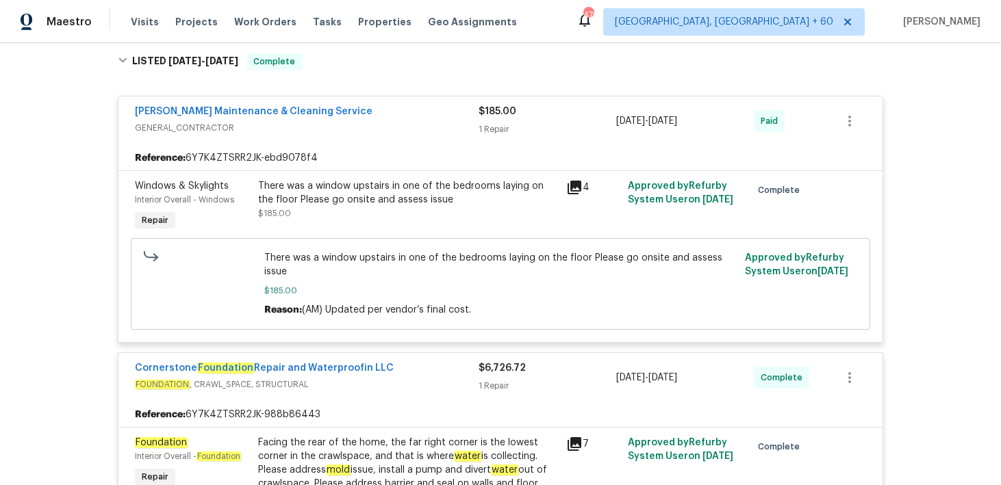
scroll to position [0, 0]
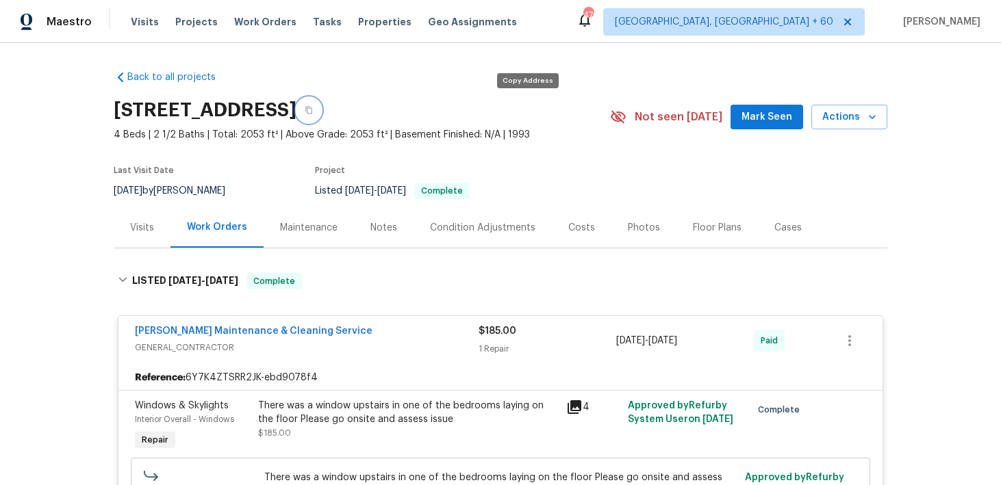
click at [321, 104] on button "button" at bounding box center [308, 110] width 25 height 25
click at [140, 22] on span "Visits" at bounding box center [145, 22] width 28 height 14
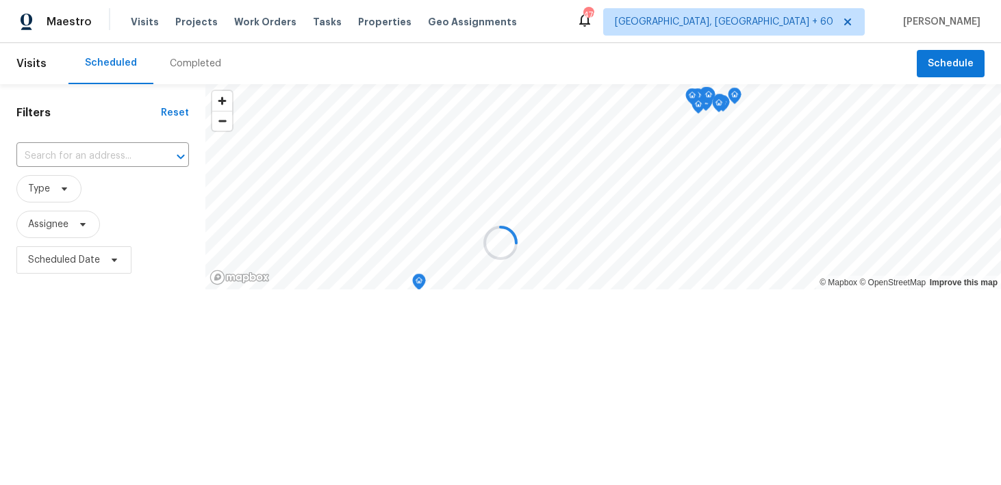
click at [181, 74] on div at bounding box center [500, 242] width 1001 height 485
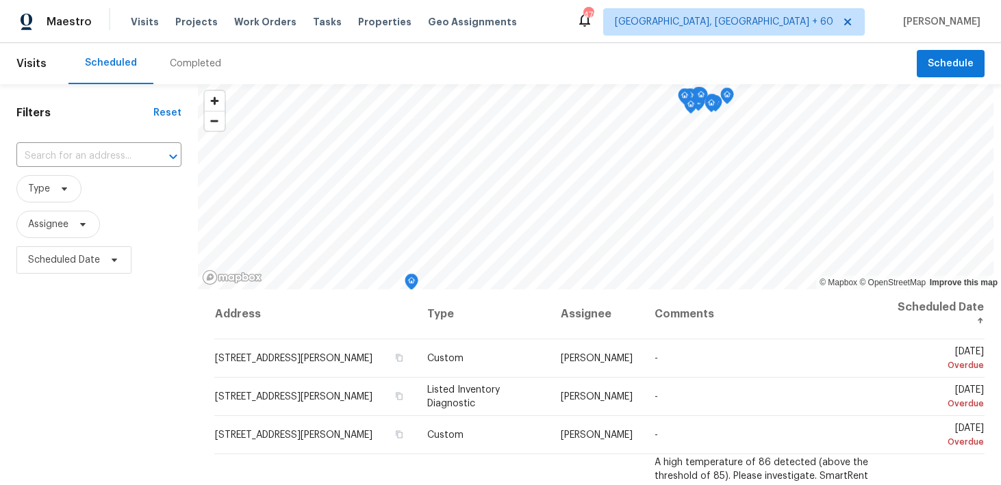
click at [180, 67] on div "Completed" at bounding box center [195, 64] width 51 height 14
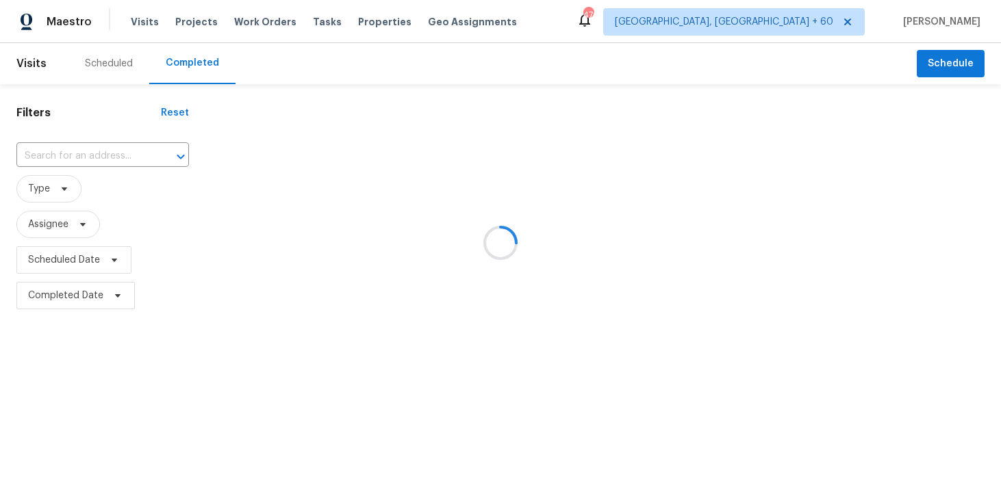
click at [103, 143] on div at bounding box center [500, 242] width 1001 height 485
click at [61, 153] on input "text" at bounding box center [83, 156] width 134 height 21
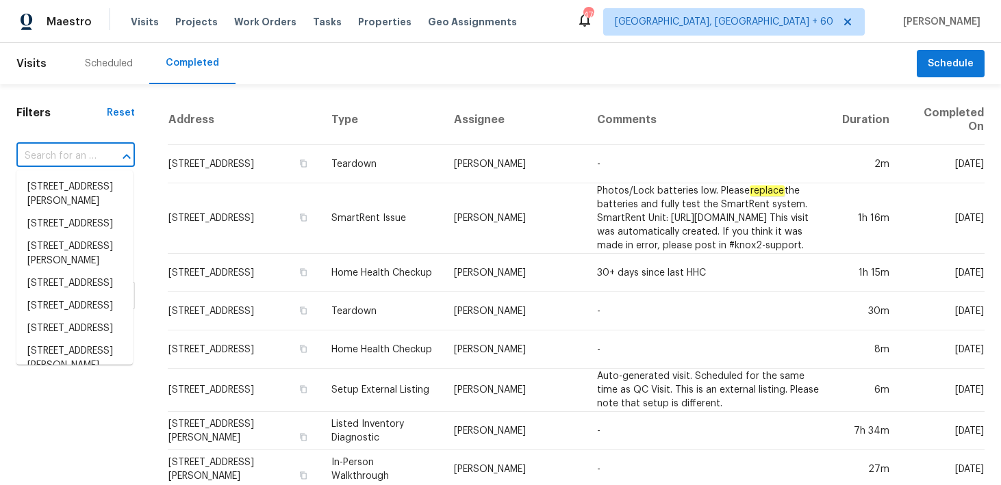
paste input "[STREET_ADDRESS][PERSON_NAME]"
type input "[STREET_ADDRESS][PERSON_NAME]"
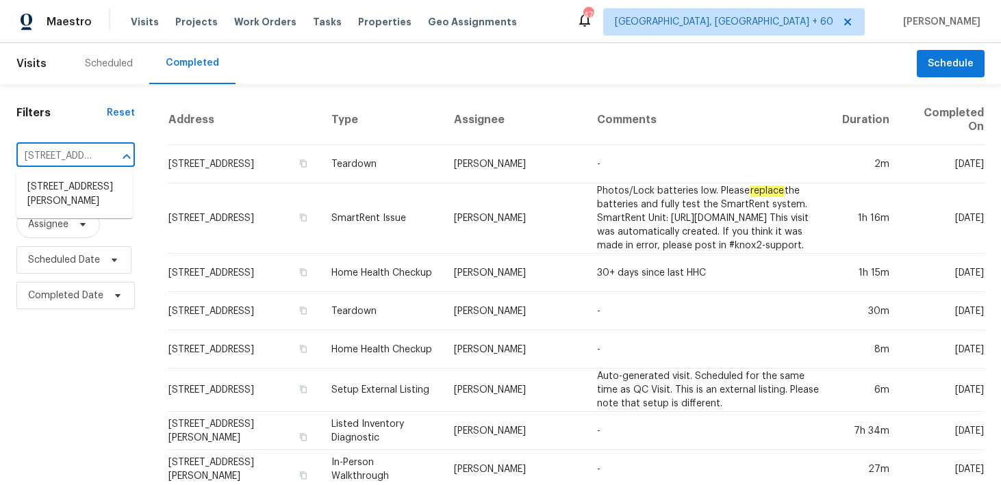
scroll to position [0, 81]
click at [75, 191] on li "[STREET_ADDRESS][PERSON_NAME]" at bounding box center [74, 194] width 116 height 37
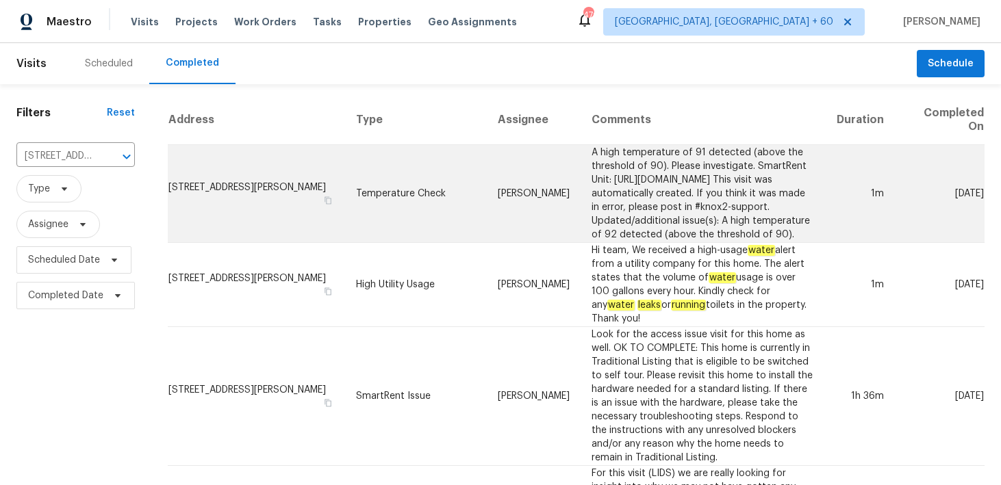
click at [377, 194] on td "Temperature Check" at bounding box center [416, 194] width 142 height 98
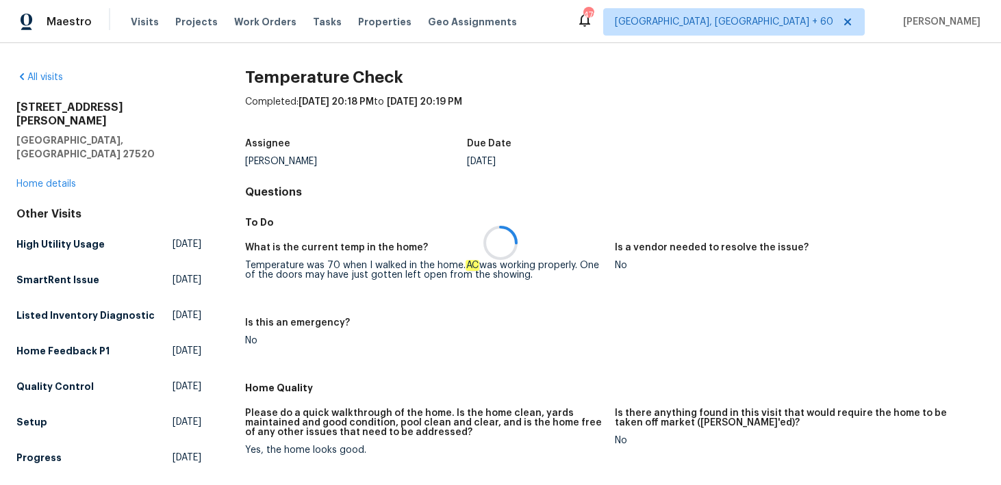
click at [53, 153] on div at bounding box center [500, 242] width 1001 height 485
click at [38, 179] on link "Home details" at bounding box center [46, 184] width 60 height 10
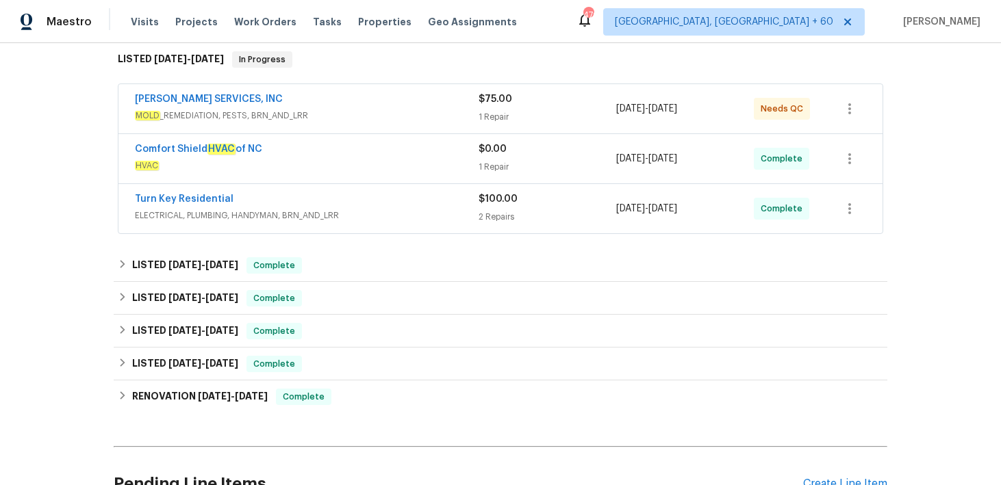
scroll to position [242, 0]
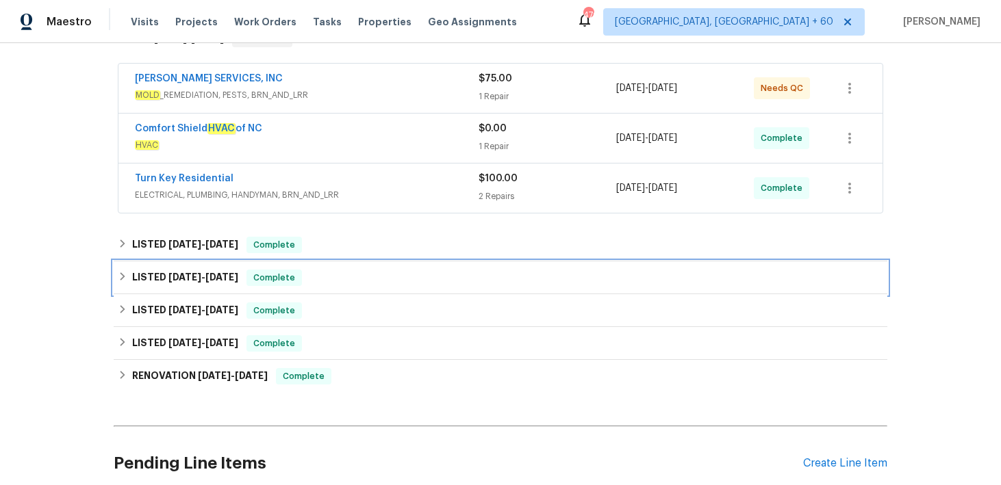
click at [324, 281] on div "LISTED [DATE] - [DATE] Complete" at bounding box center [500, 278] width 765 height 16
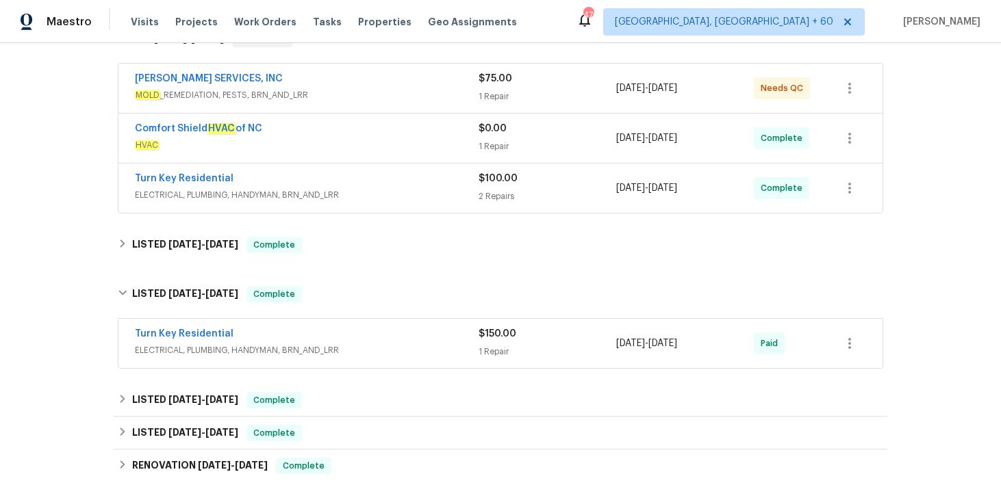
click at [530, 344] on div "$150.00 1 Repair" at bounding box center [547, 343] width 138 height 33
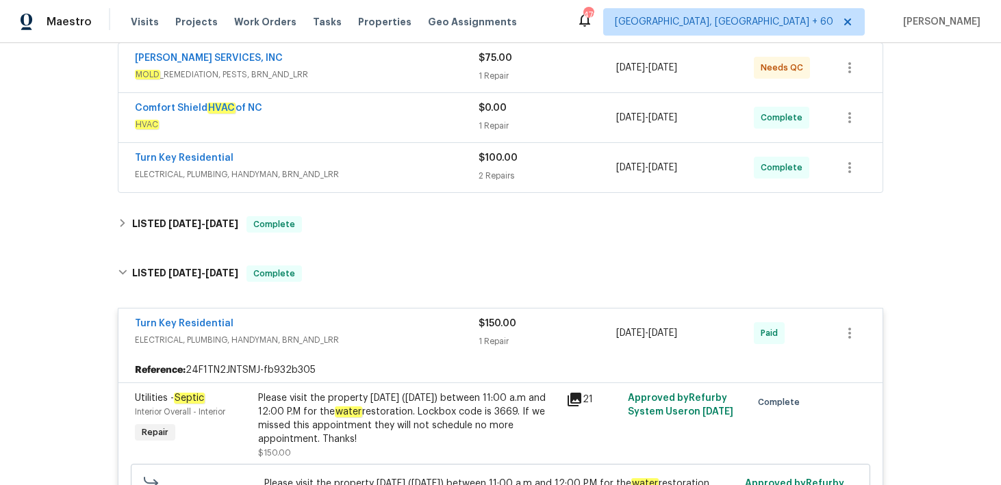
scroll to position [205, 0]
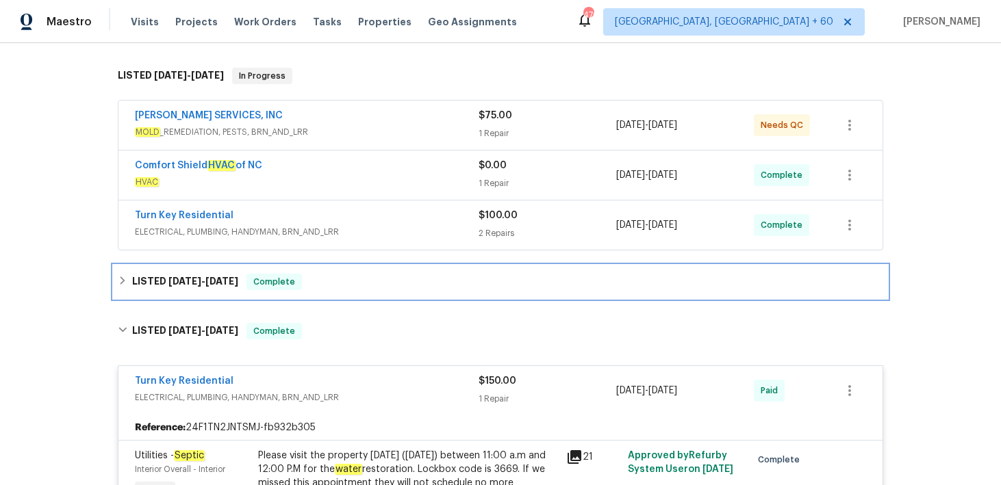
click at [376, 290] on div "LISTED [DATE] - [DATE] Complete" at bounding box center [500, 282] width 773 height 33
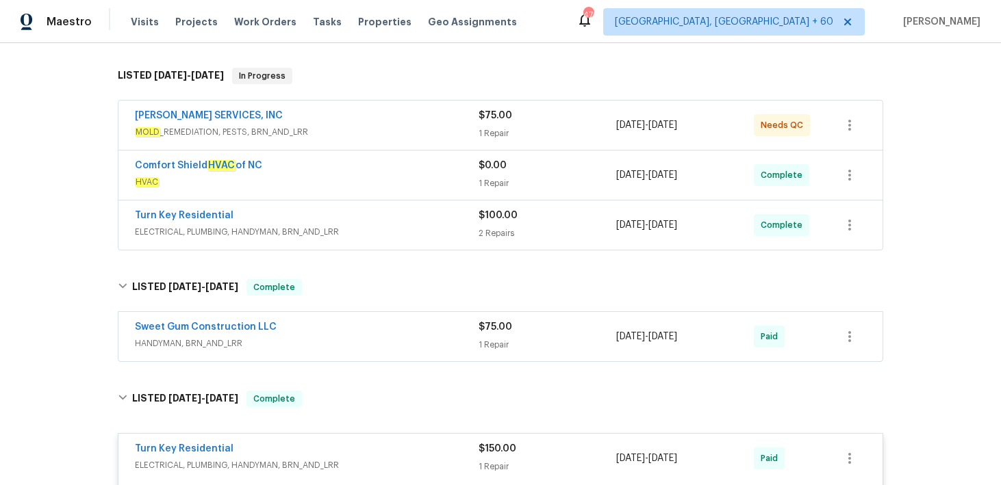
click at [498, 334] on div "$75.00 1 Repair" at bounding box center [547, 336] width 138 height 33
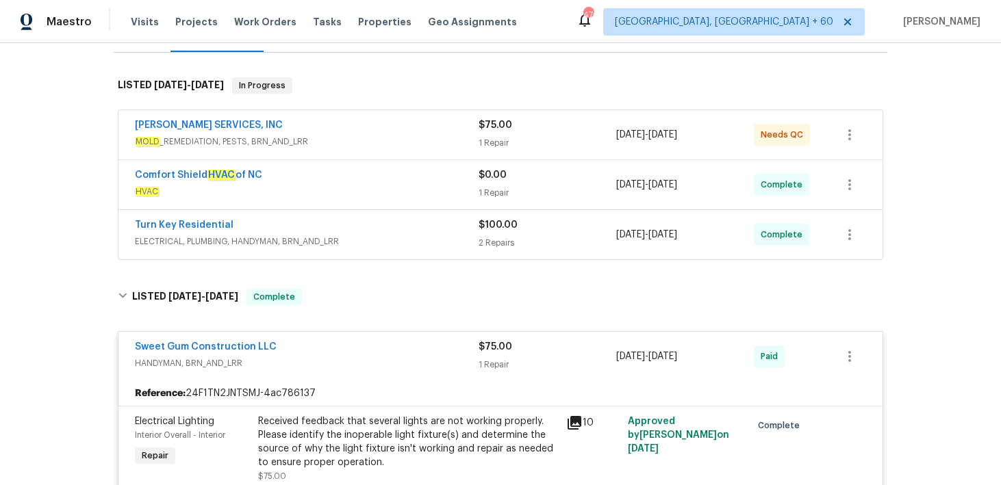
scroll to position [188, 0]
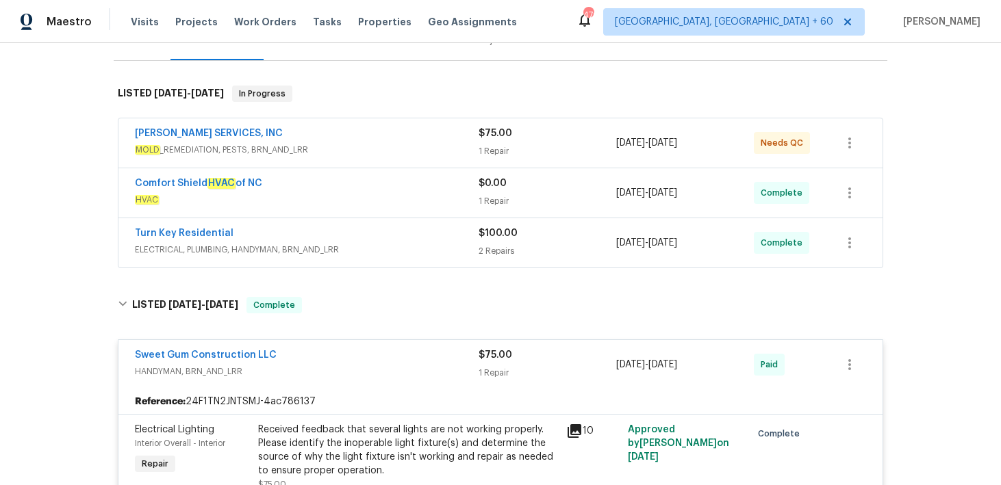
click at [488, 242] on div "$100.00 2 Repairs" at bounding box center [547, 243] width 138 height 33
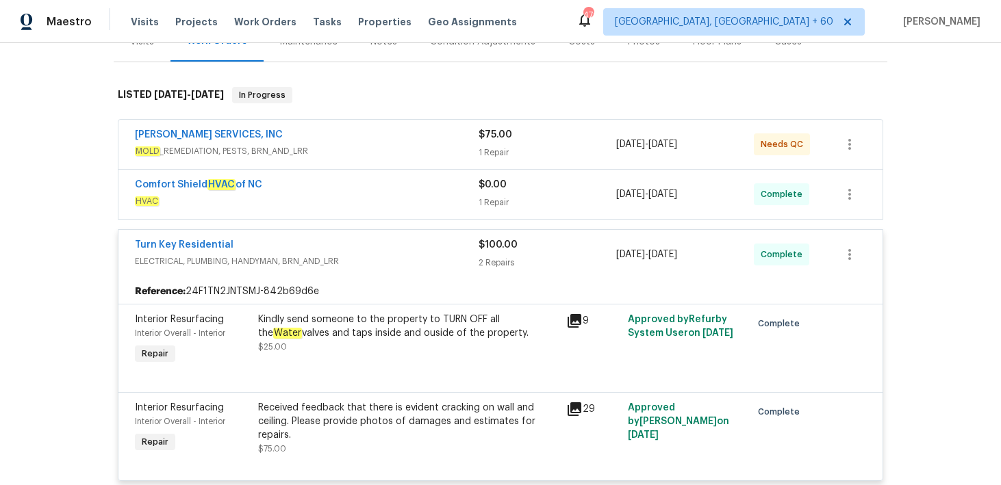
scroll to position [179, 0]
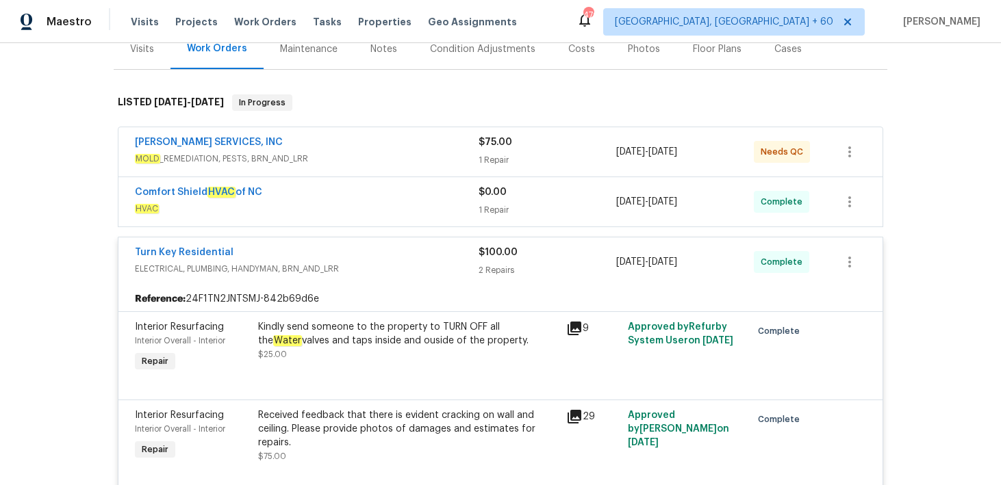
click at [502, 203] on div "$0.00 1 Repair" at bounding box center [547, 201] width 138 height 33
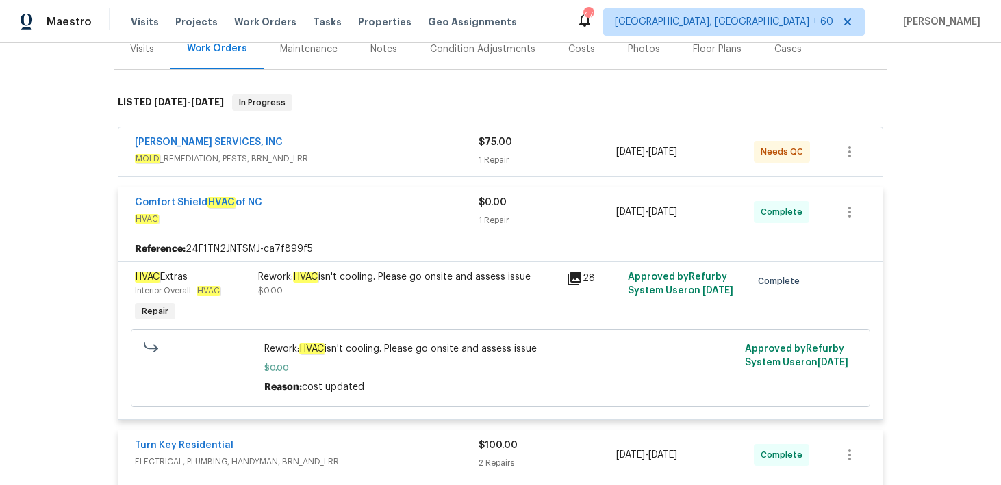
click at [496, 153] on div "1 Repair" at bounding box center [547, 160] width 138 height 14
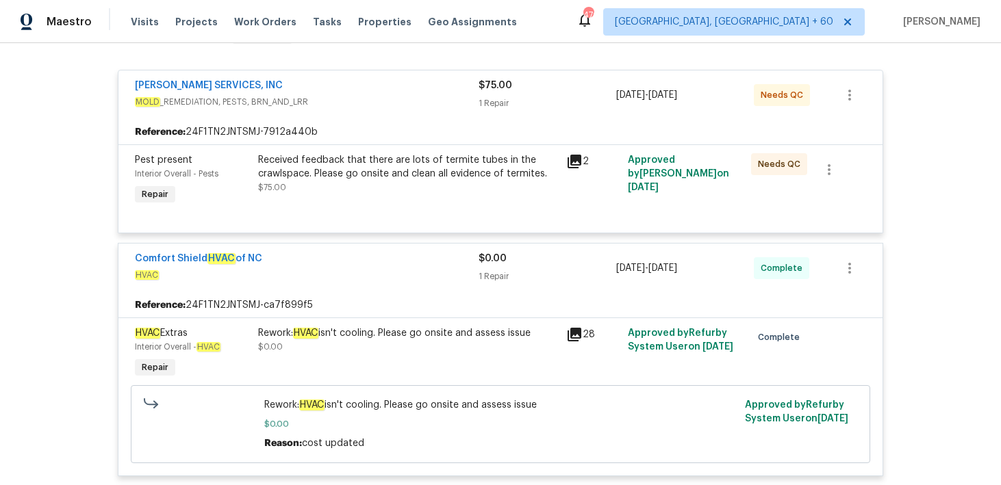
scroll to position [210, 0]
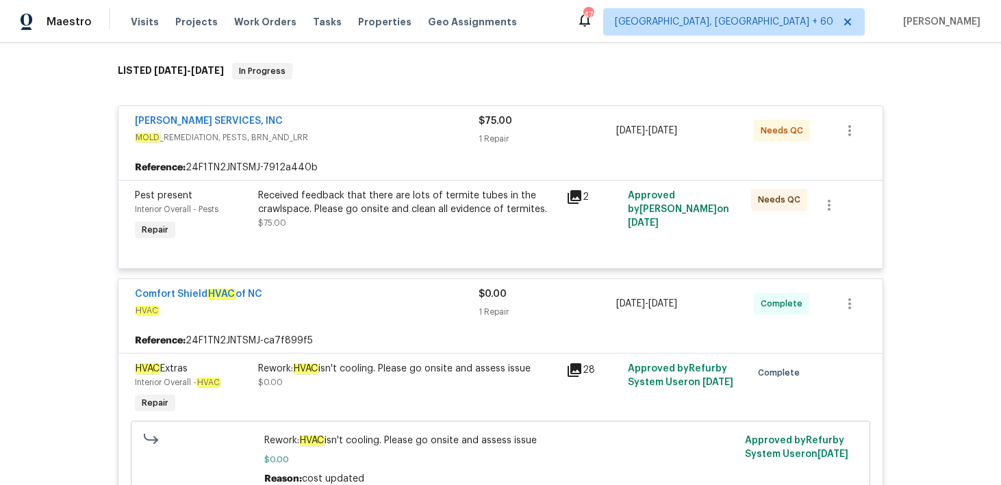
click at [559, 216] on div "Received feedback that there are lots of termite tubes in the crawlspace. Pleas…" at bounding box center [408, 216] width 308 height 63
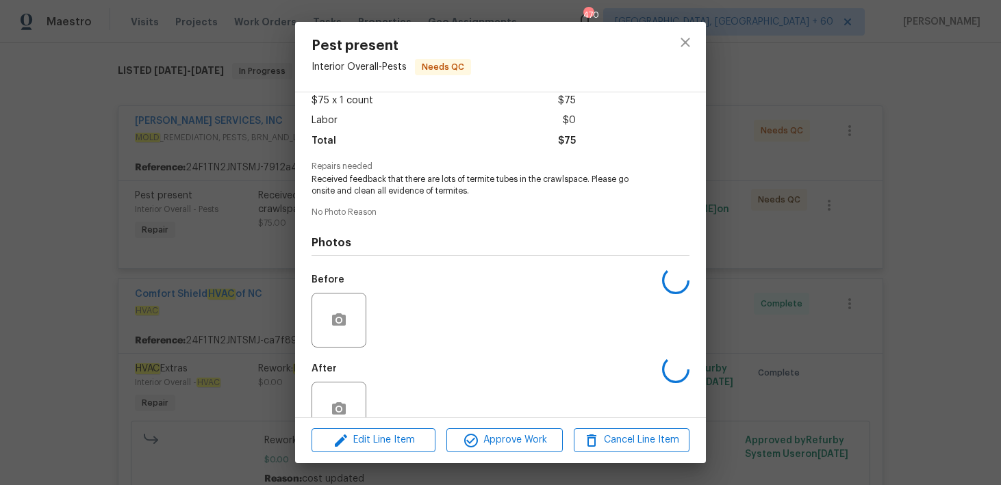
scroll to position [110, 0]
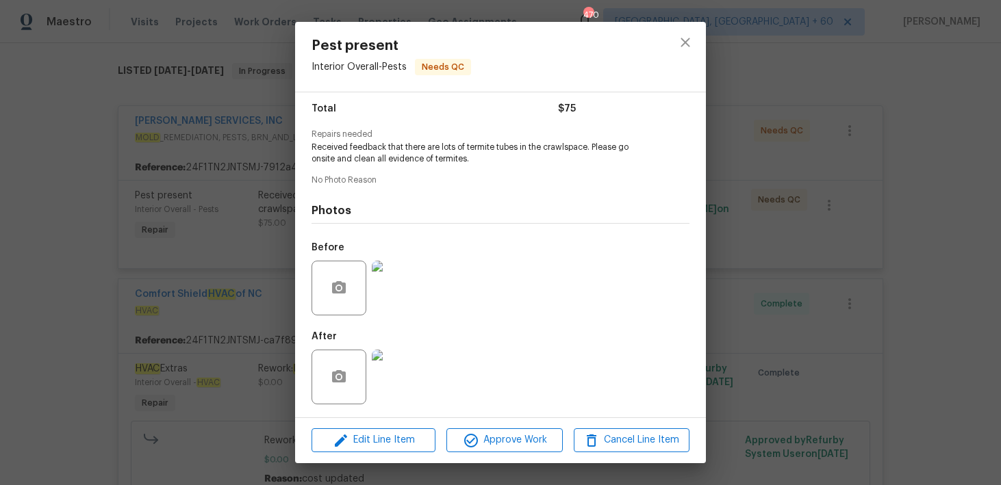
click at [396, 376] on img at bounding box center [399, 377] width 55 height 55
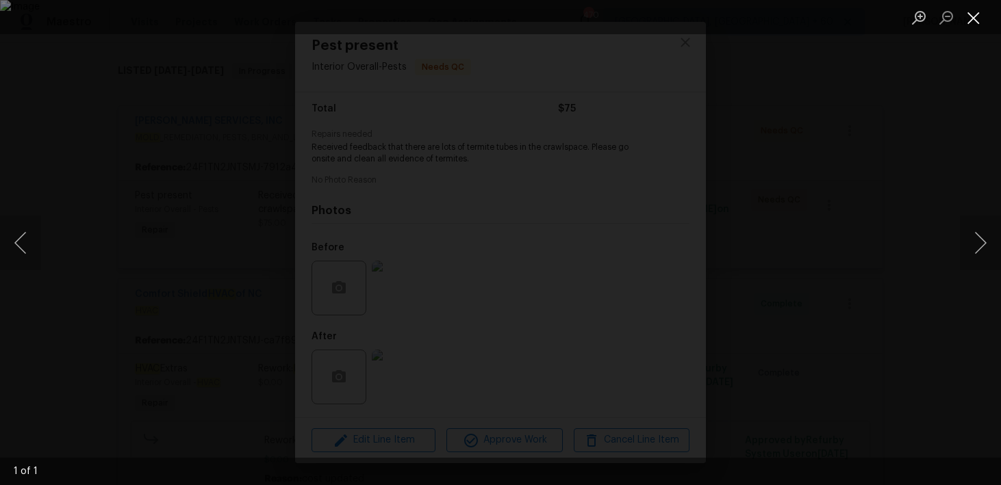
click at [971, 19] on button "Close lightbox" at bounding box center [973, 17] width 27 height 24
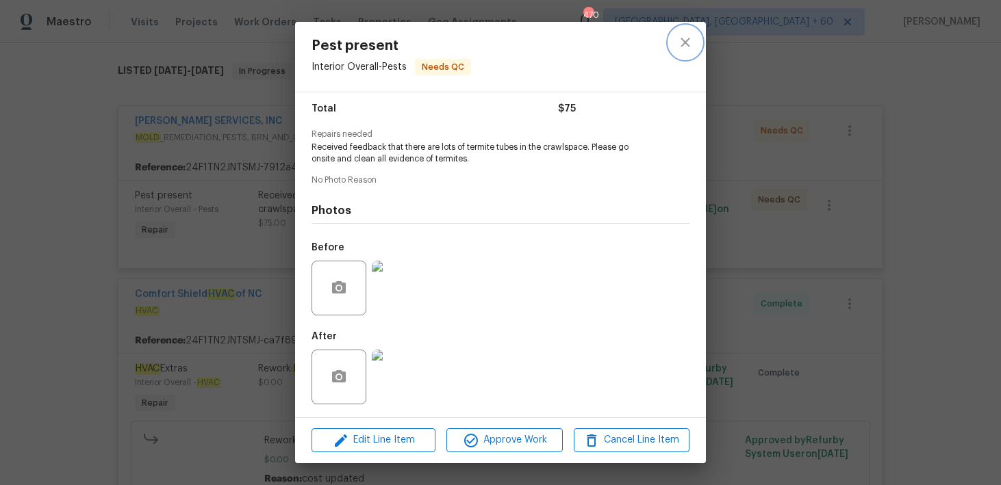
click at [689, 50] on icon "close" at bounding box center [685, 42] width 16 height 16
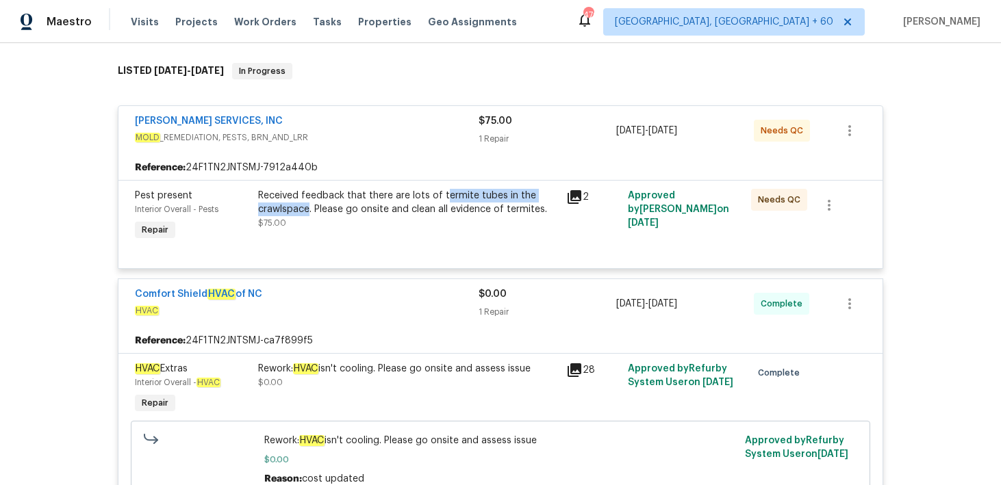
drag, startPoint x: 441, startPoint y: 198, endPoint x: 309, endPoint y: 211, distance: 132.1
click at [309, 211] on div "Received feedback that there are lots of termite tubes in the crawlspace. Pleas…" at bounding box center [408, 202] width 300 height 27
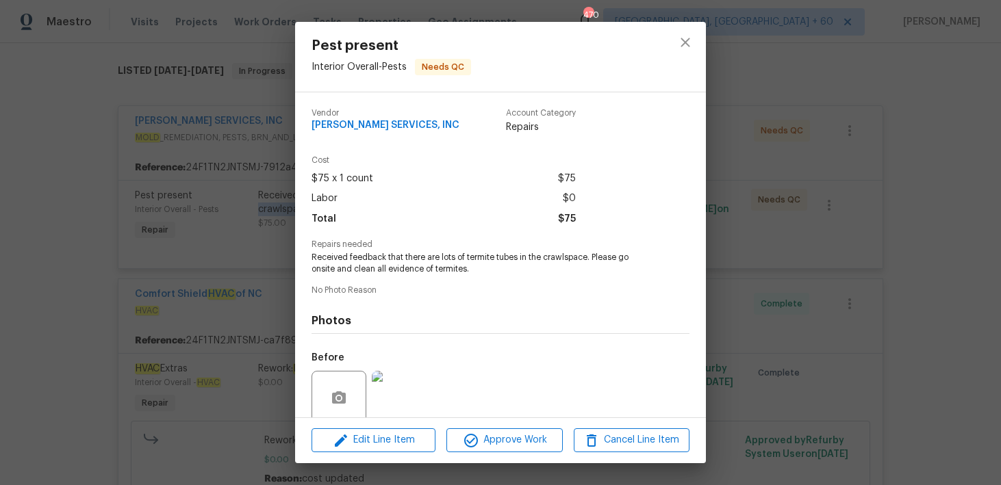
copy div "ermite tubes in the crawlspace"
drag, startPoint x: 307, startPoint y: 125, endPoint x: 495, endPoint y: 124, distance: 187.5
click at [495, 125] on div "Vendor [PERSON_NAME] SERVICES, INC Account Category Repairs Cost $75 x 1 count …" at bounding box center [500, 254] width 411 height 325
copy div "[PERSON_NAME] SERVICES, INC Account Category"
click at [452, 142] on div "Vendor [PERSON_NAME] SERVICES, INC Account Category Repairs" at bounding box center [500, 127] width 378 height 58
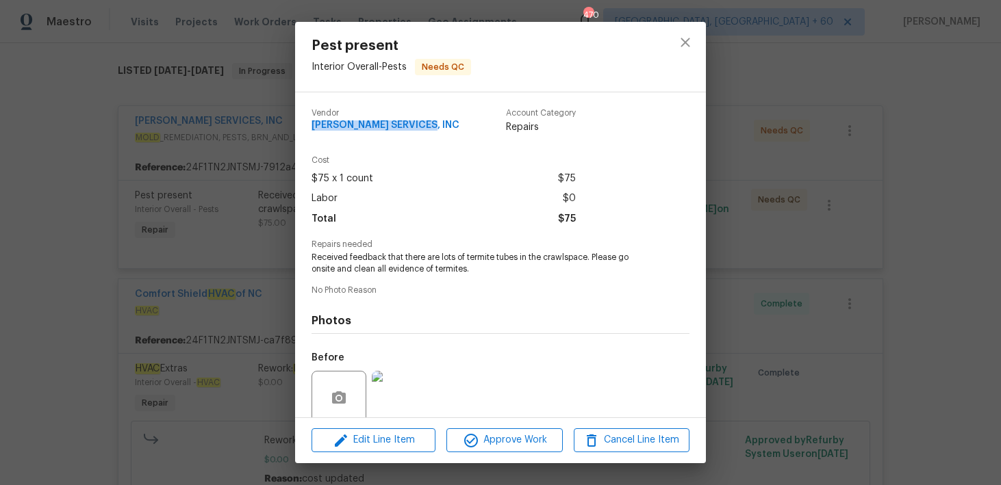
drag, startPoint x: 433, startPoint y: 127, endPoint x: 306, endPoint y: 125, distance: 127.3
click at [306, 125] on div "Vendor [PERSON_NAME] SERVICES, INC Account Category Repairs Cost $75 x 1 count …" at bounding box center [500, 254] width 411 height 325
copy span "[PERSON_NAME] SERVICES, INC"
click at [677, 44] on icon "close" at bounding box center [685, 42] width 16 height 16
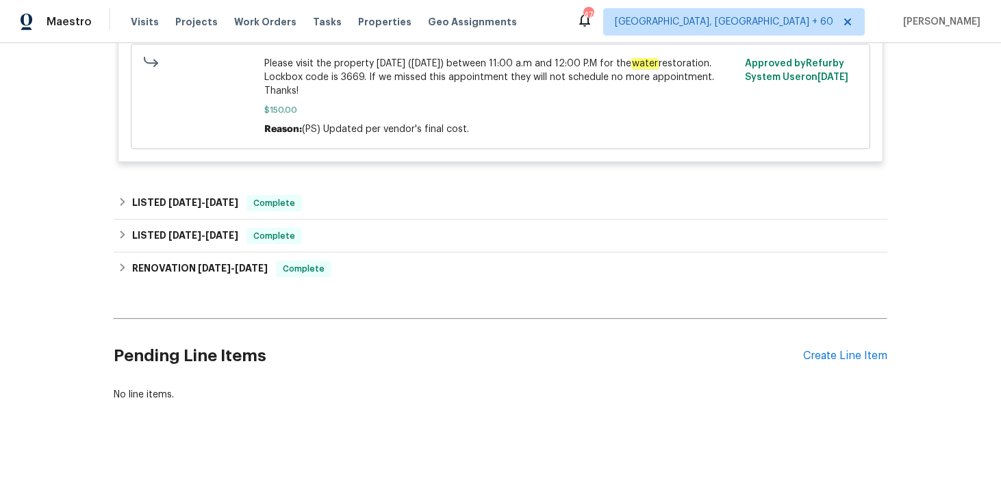
scroll to position [1447, 0]
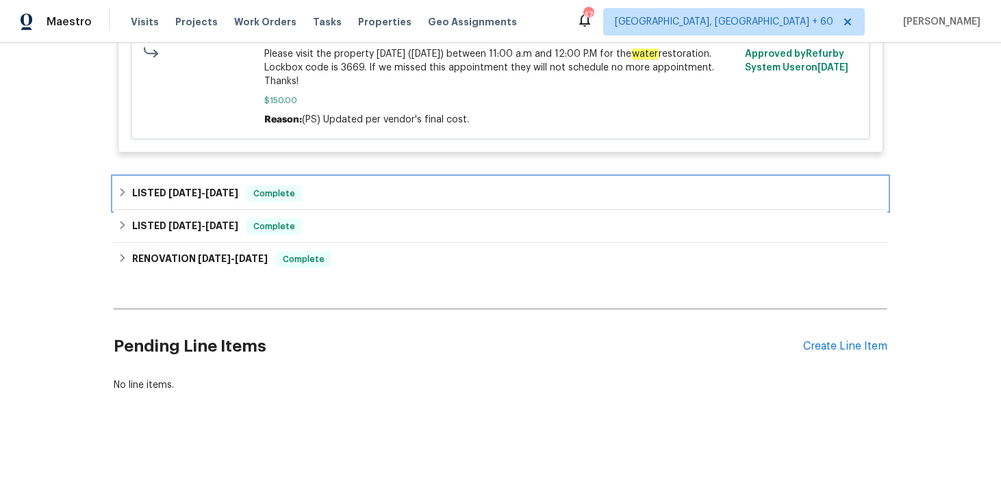
click at [386, 202] on div "LISTED [DATE] - [DATE] Complete" at bounding box center [500, 193] width 773 height 33
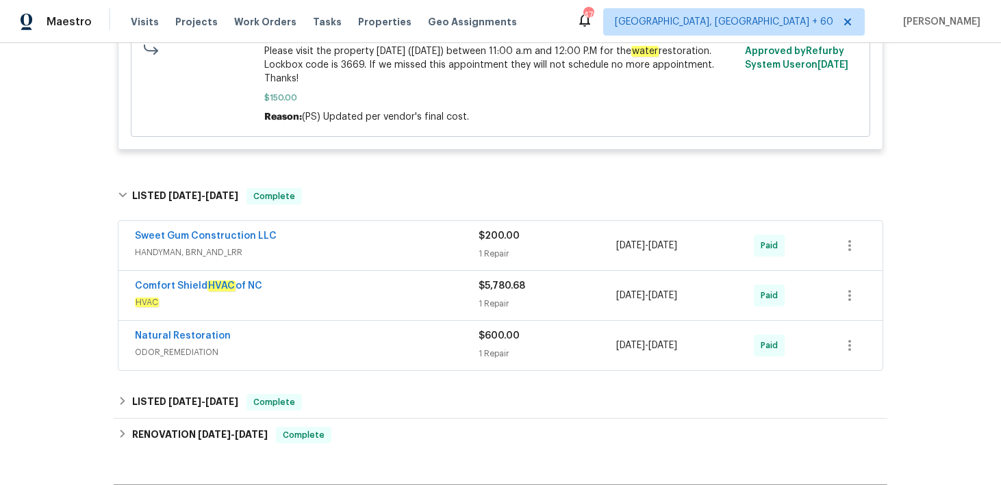
click at [490, 307] on div "1 Repair" at bounding box center [547, 304] width 138 height 14
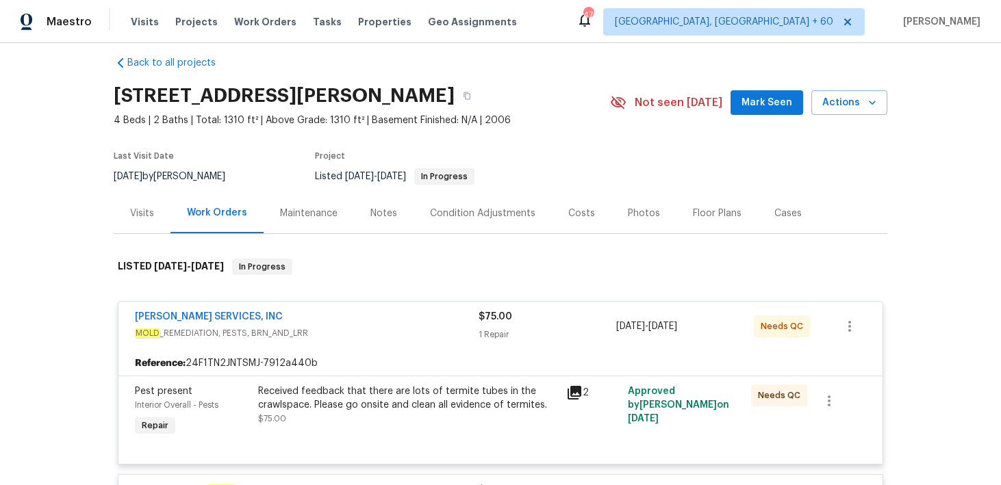
scroll to position [0, 0]
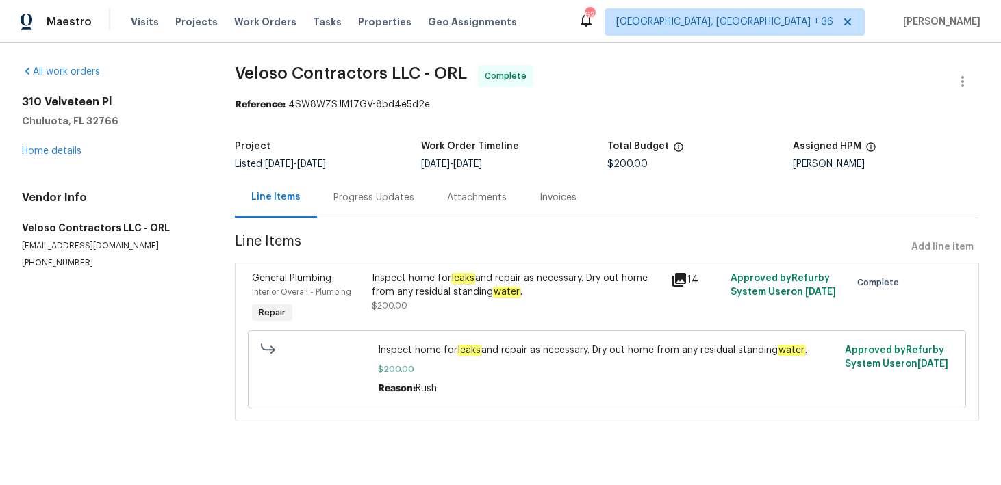
click at [373, 198] on div "Progress Updates" at bounding box center [373, 198] width 81 height 14
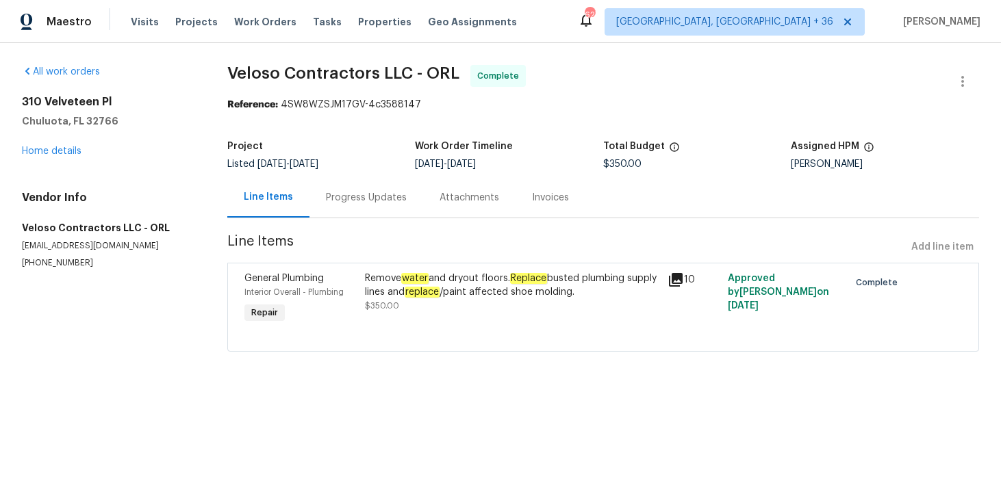
click at [369, 196] on div "Progress Updates" at bounding box center [366, 198] width 81 height 14
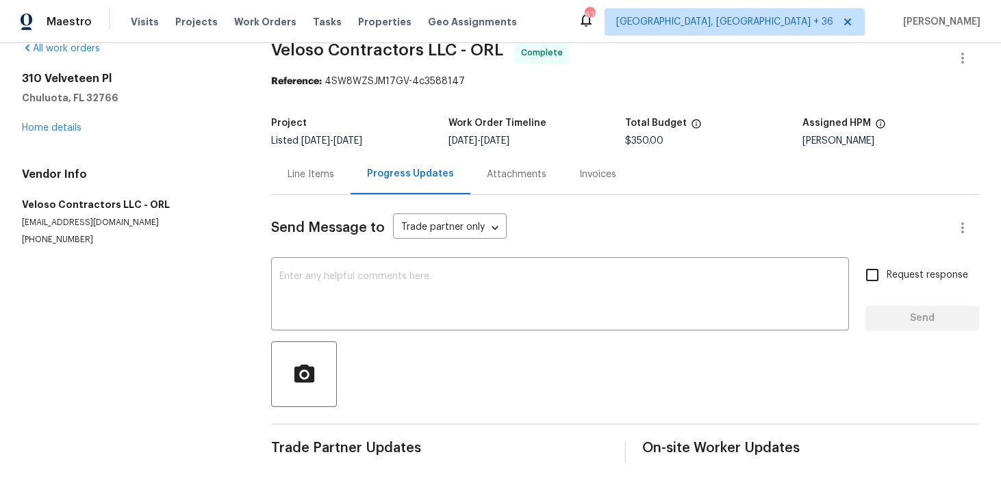
scroll to position [23, 0]
click at [285, 164] on div "Line Items" at bounding box center [310, 174] width 79 height 40
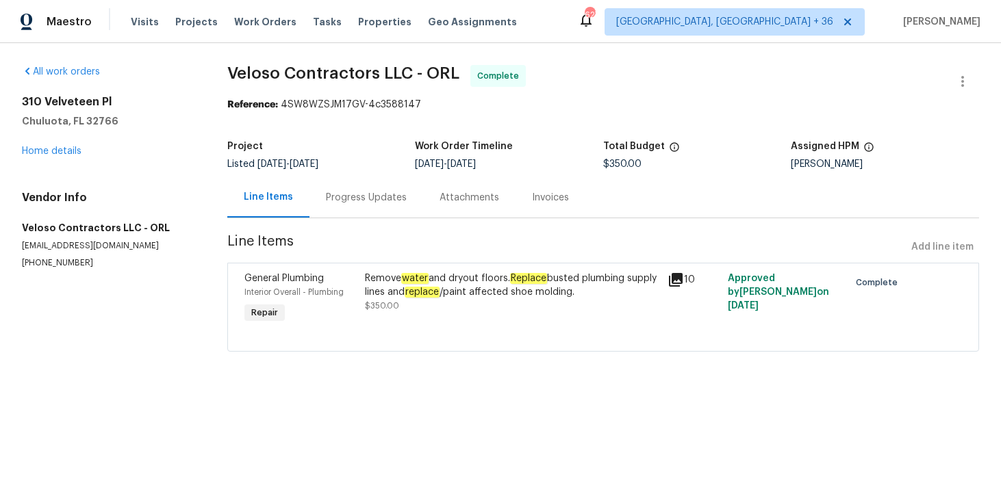
click at [379, 200] on div "Progress Updates" at bounding box center [366, 198] width 81 height 14
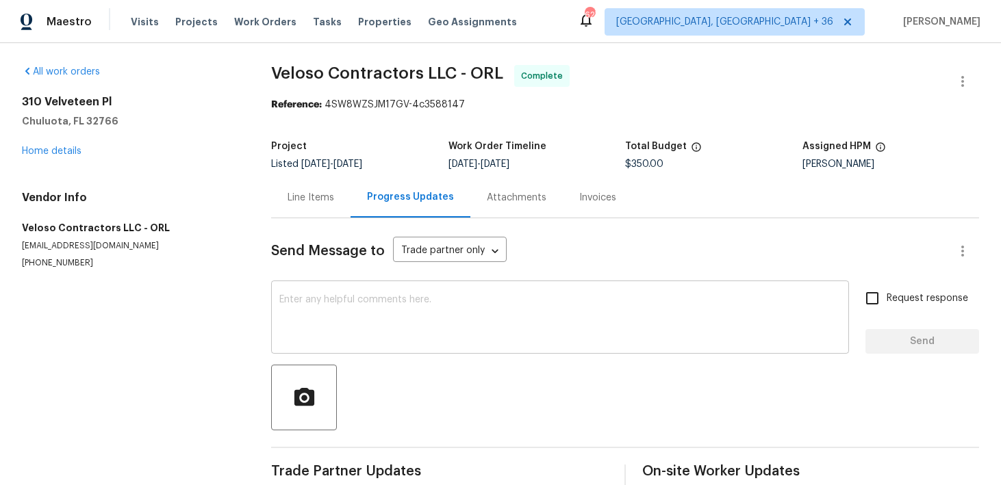
scroll to position [23, 0]
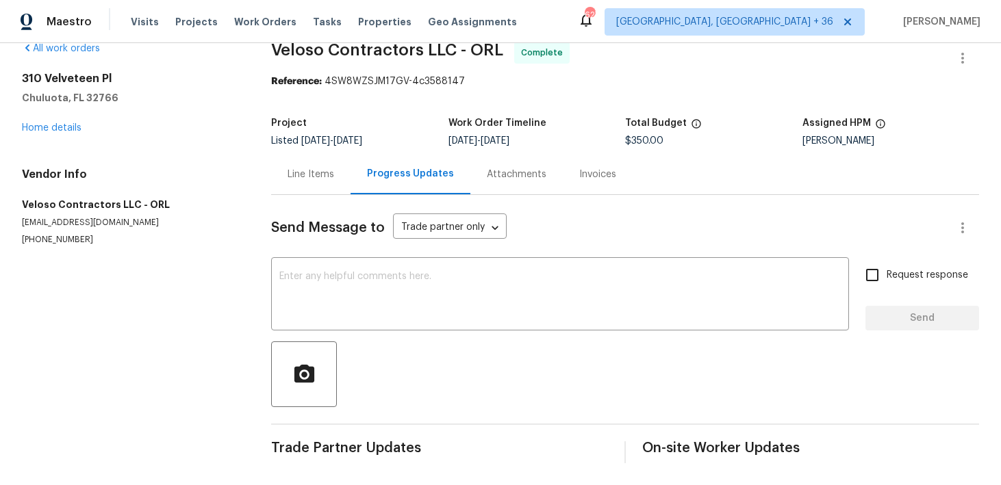
click at [315, 170] on div "Line Items" at bounding box center [310, 175] width 47 height 14
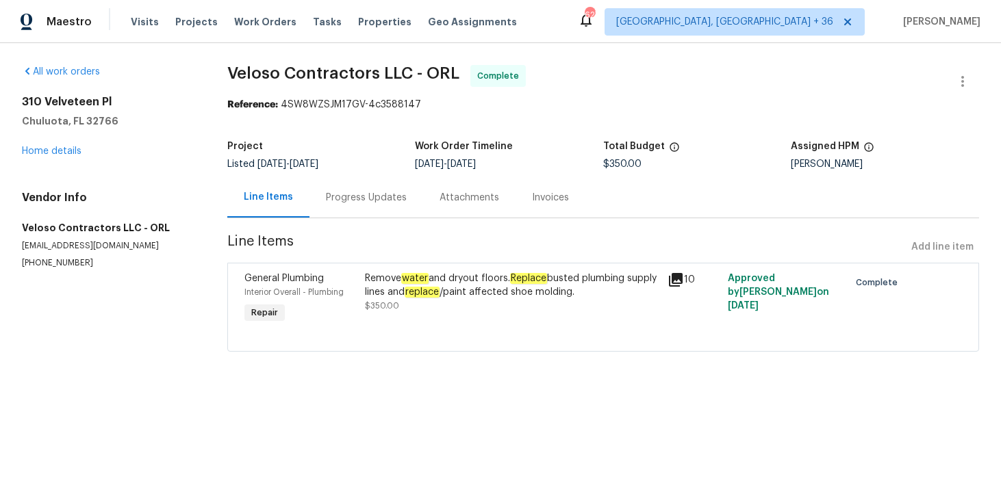
click at [682, 279] on icon at bounding box center [676, 280] width 14 height 14
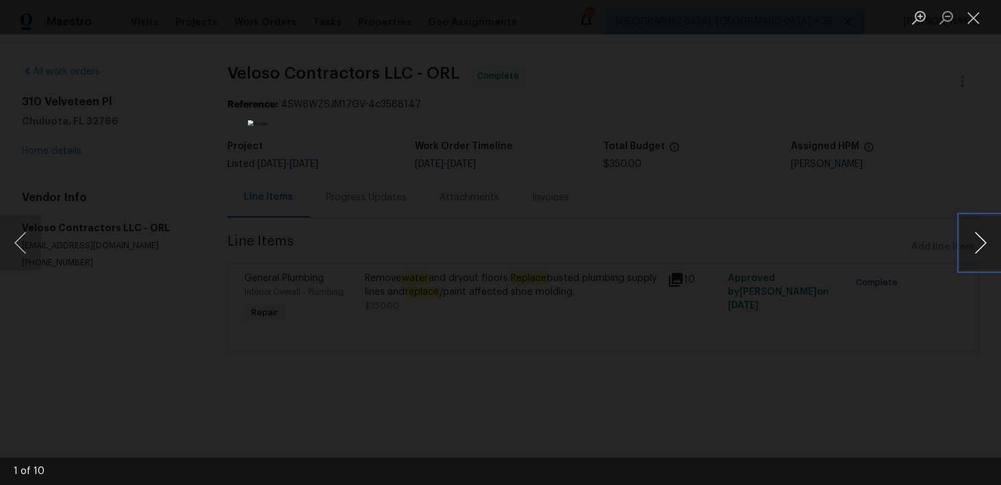
click at [984, 244] on button "Next image" at bounding box center [980, 243] width 41 height 55
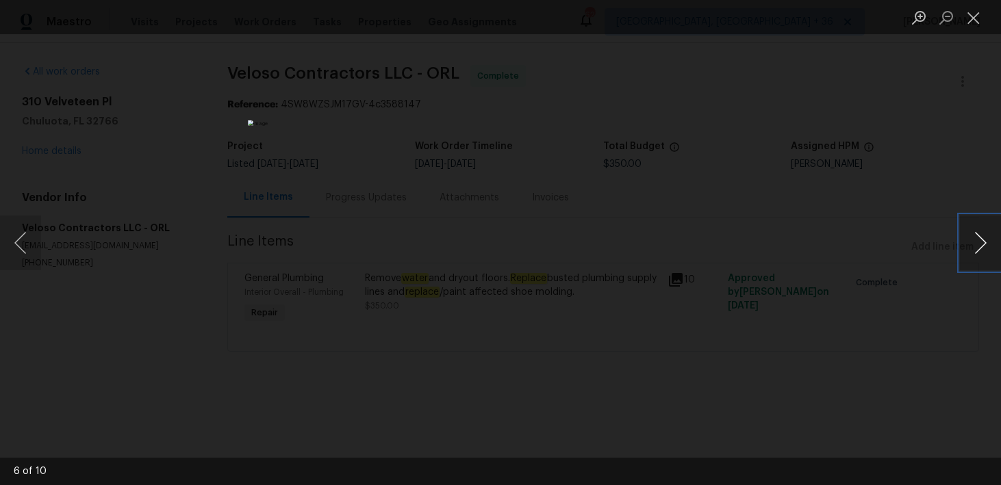
click at [984, 244] on button "Next image" at bounding box center [980, 243] width 41 height 55
click at [971, 12] on button "Close lightbox" at bounding box center [973, 17] width 27 height 24
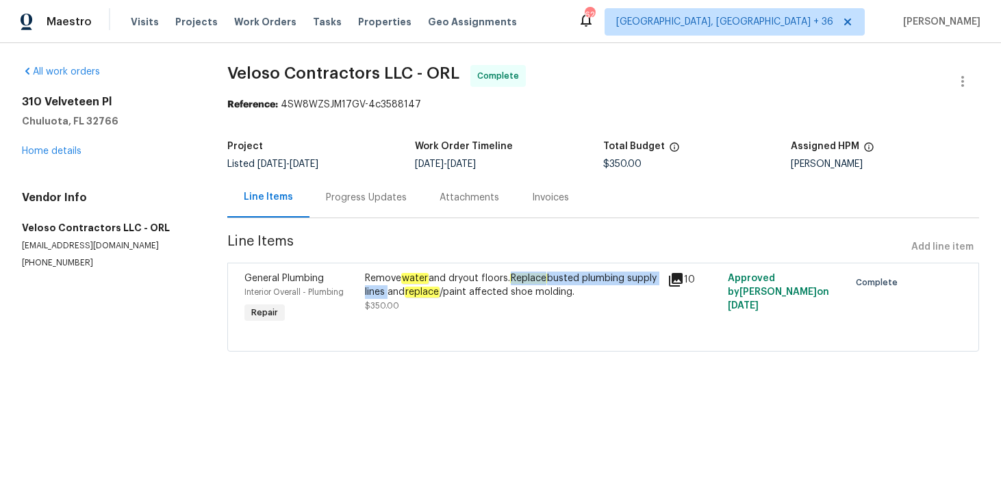
drag, startPoint x: 518, startPoint y: 274, endPoint x: 418, endPoint y: 292, distance: 101.6
click at [418, 292] on div "Remove water and dryout floors. Replace busted plumbing supply lines and replac…" at bounding box center [512, 285] width 294 height 27
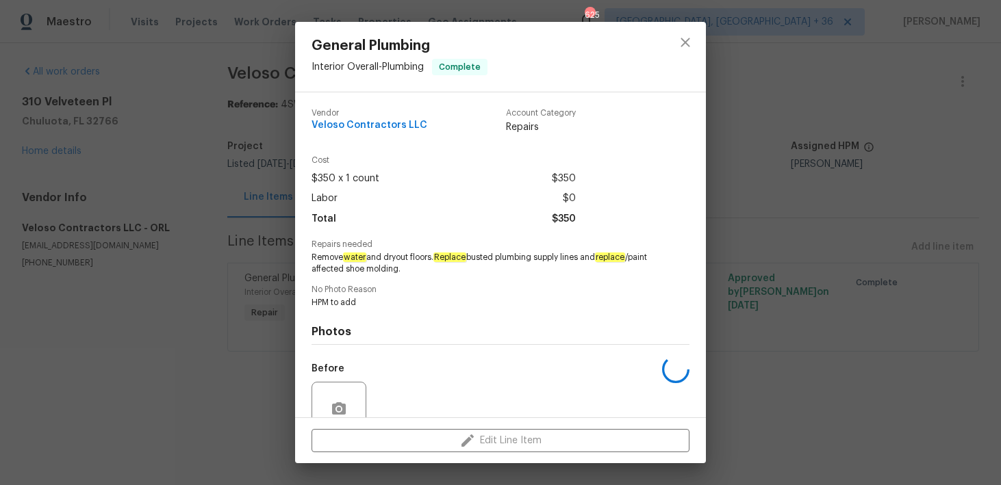
copy div "Replace busted plumbing supply lines"
click at [691, 44] on icon "close" at bounding box center [685, 42] width 16 height 16
